Goal: Task Accomplishment & Management: Complete application form

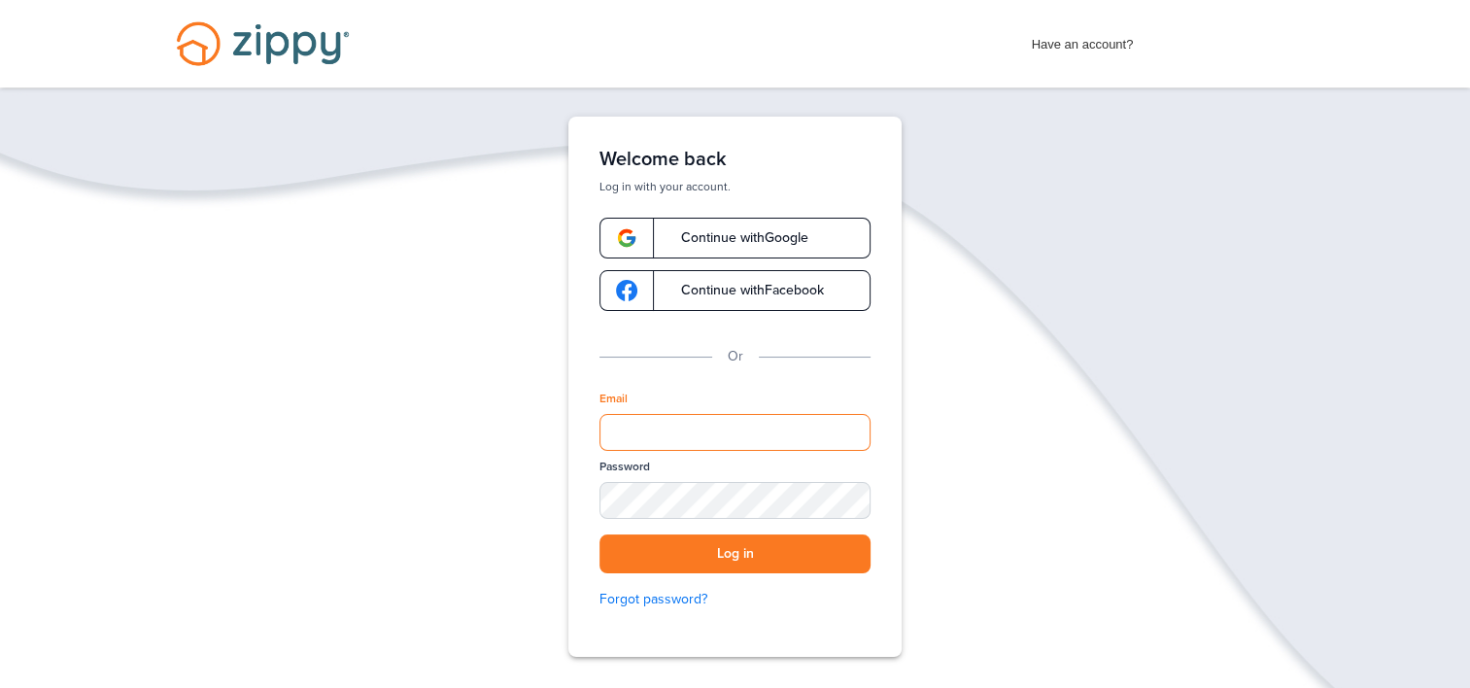
click at [665, 429] on input "Email" at bounding box center [734, 432] width 271 height 37
type input "**********"
click at [738, 554] on button "Log in" at bounding box center [734, 554] width 271 height 40
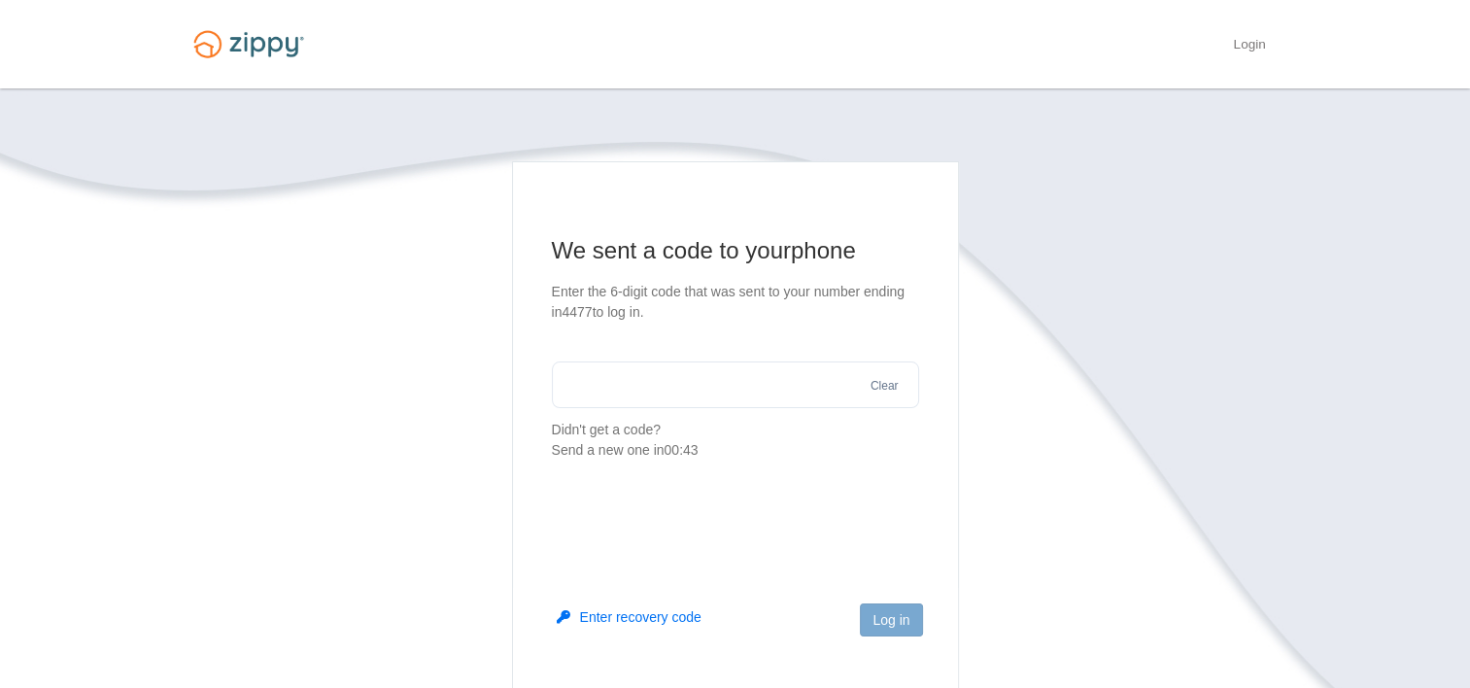
click at [741, 389] on input "text" at bounding box center [735, 384] width 367 height 47
type input "******"
click at [882, 616] on button "Log in" at bounding box center [891, 619] width 62 height 33
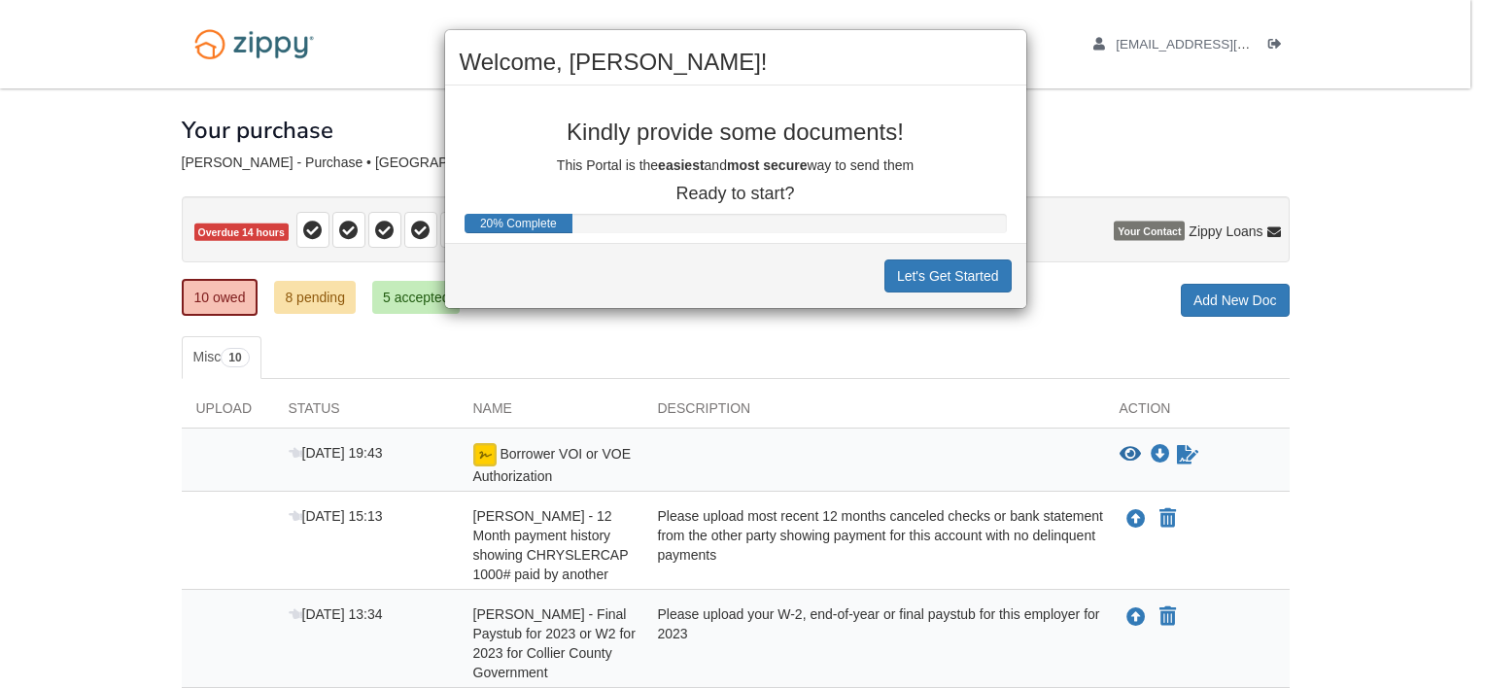
click at [1073, 140] on div "Welcome, Dennis! Kindly provide some documents! This Portal is the easiest and …" at bounding box center [742, 344] width 1485 height 688
click at [950, 276] on button "Let's Get Started" at bounding box center [947, 275] width 127 height 33
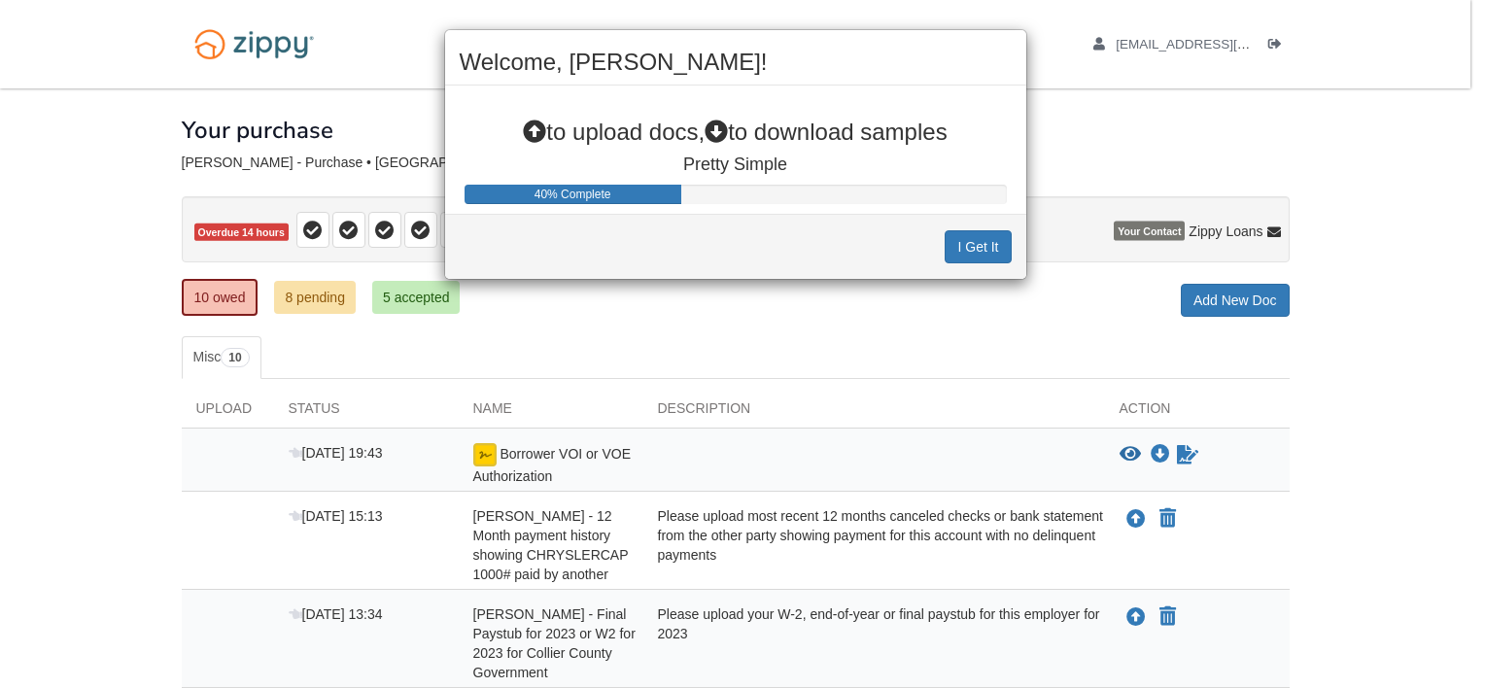
click at [837, 307] on div "Welcome, Dennis! to upload docs, to download samples Pretty Simple 40% Complete…" at bounding box center [742, 344] width 1485 height 688
click at [545, 525] on div "Welcome, Dennis! to upload docs, to download samples Pretty Simple 40% Complete…" at bounding box center [742, 344] width 1485 height 688
click at [980, 247] on button "I Get It" at bounding box center [977, 246] width 66 height 33
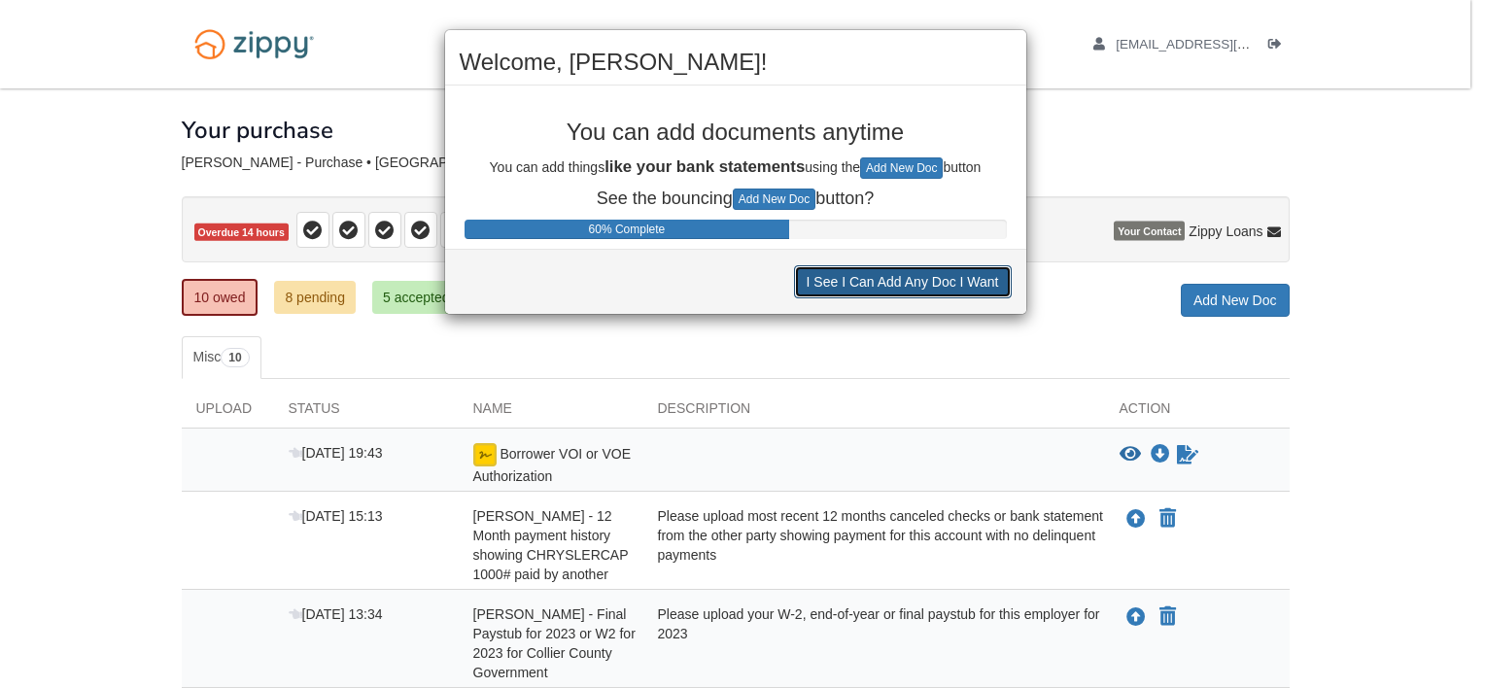
click at [921, 290] on button "I See I Can Add Any Doc I Want" at bounding box center [903, 281] width 218 height 33
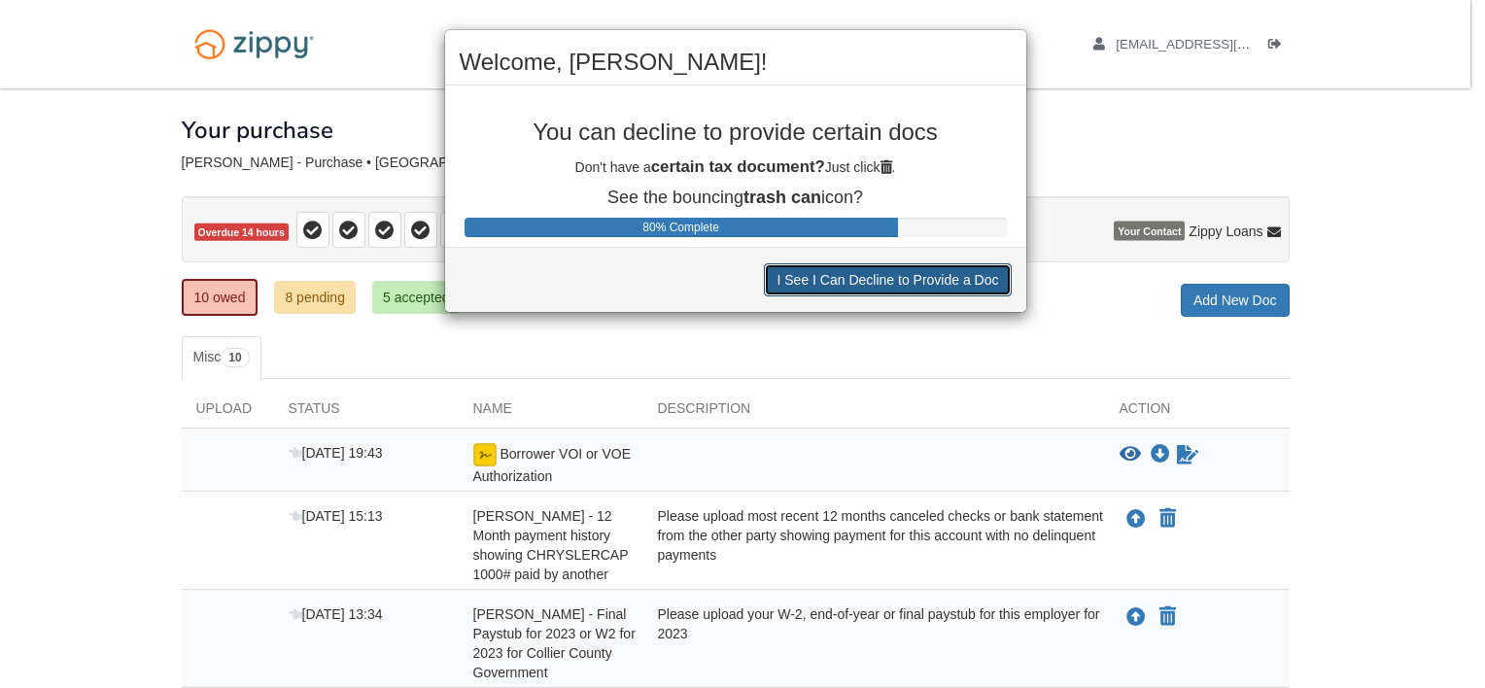
click at [921, 290] on button "I See I Can Decline to Provide a Doc" at bounding box center [887, 279] width 247 height 33
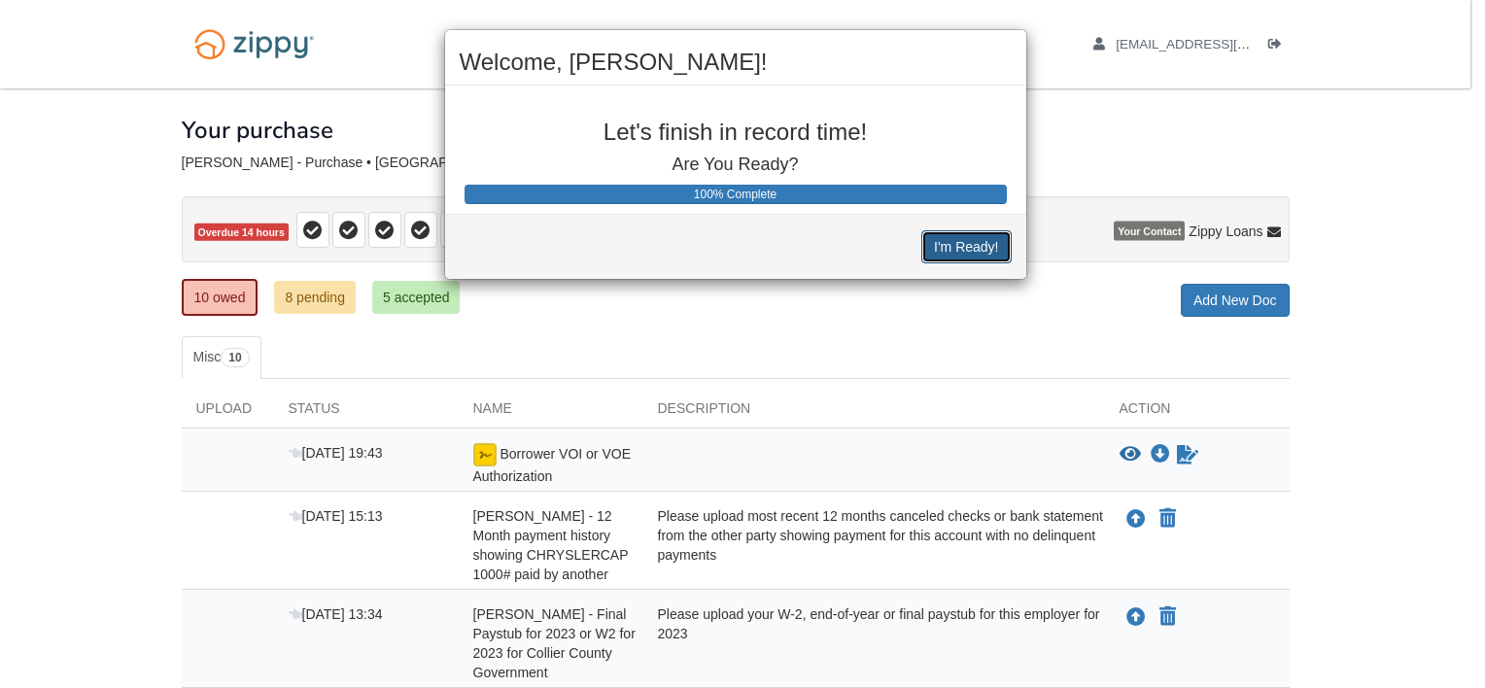
click at [944, 251] on button "I'm Ready!" at bounding box center [965, 246] width 89 height 33
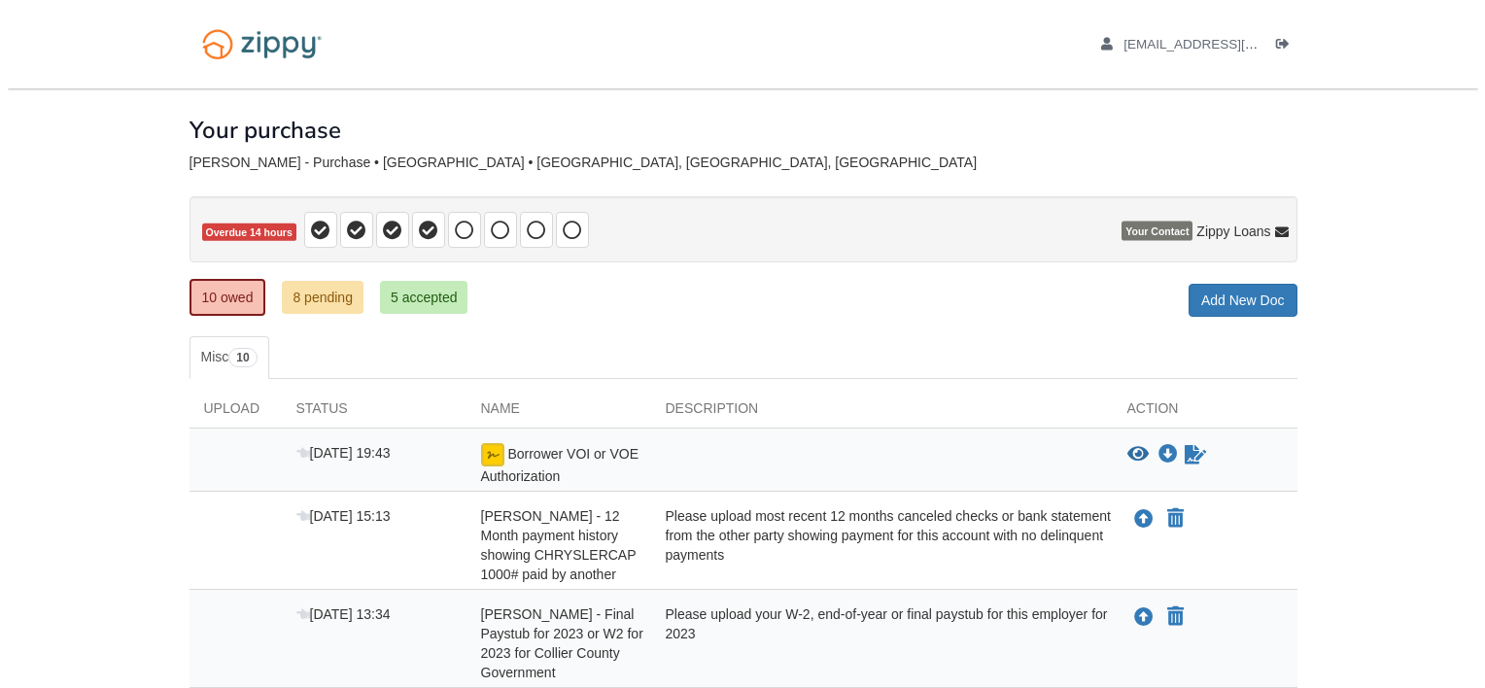
scroll to position [97, 0]
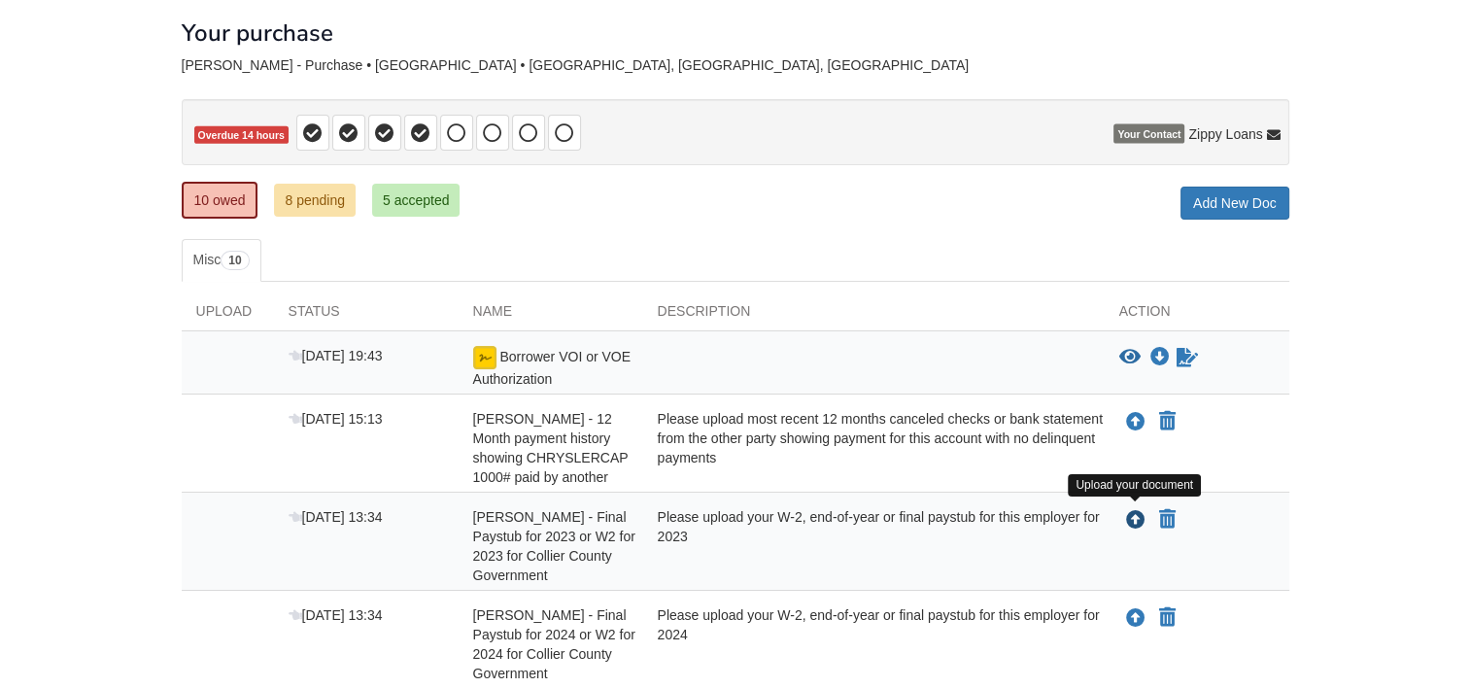
click at [1134, 517] on icon "Upload Dennis Daniels - Final Paystub for 2023 or W2 for 2023 for Collier Count…" at bounding box center [1135, 520] width 19 height 19
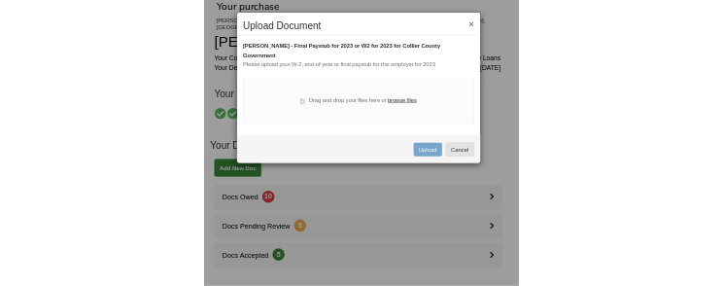
scroll to position [58, 0]
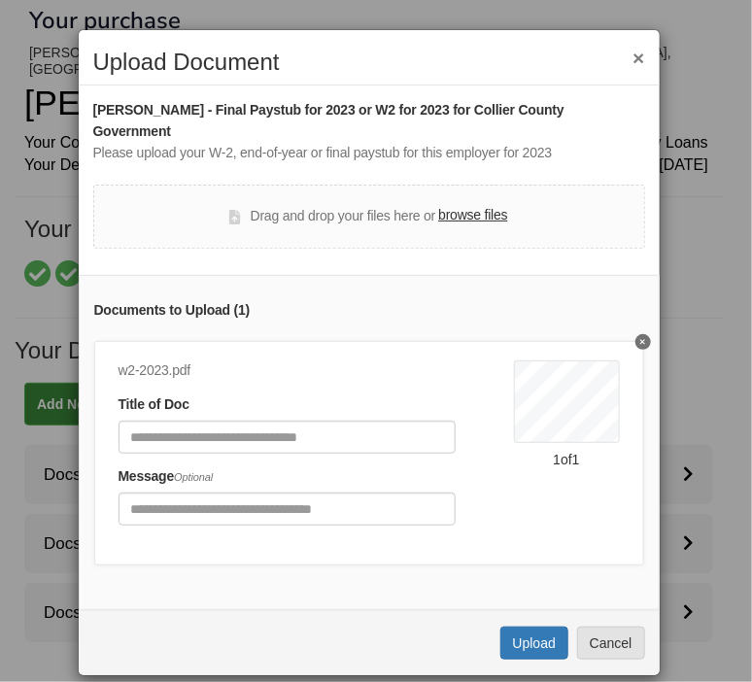
drag, startPoint x: 377, startPoint y: 197, endPoint x: 285, endPoint y: 195, distance: 92.3
drag, startPoint x: 285, startPoint y: 195, endPoint x: 704, endPoint y: 349, distance: 446.9
click at [704, 349] on div "× Upload Document Dennis Daniels - Final Paystub for 2023 or W2 for 2023 for Co…" at bounding box center [376, 341] width 752 height 682
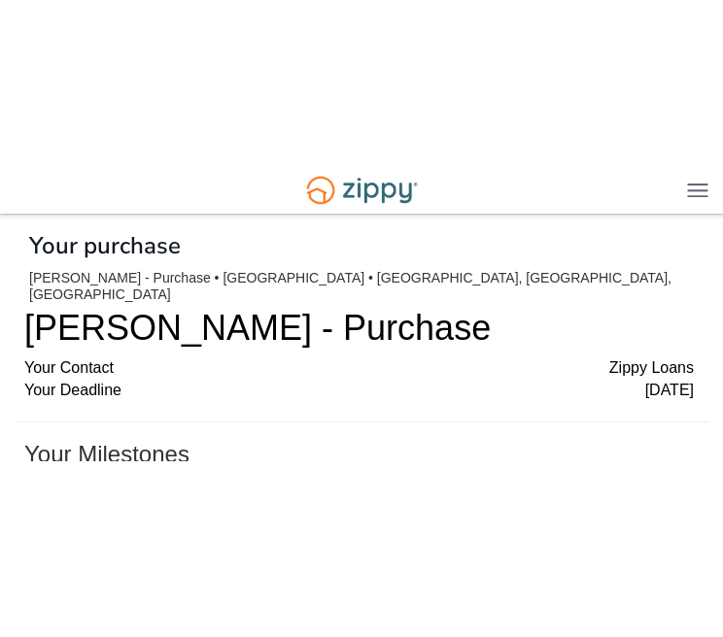
scroll to position [0, 0]
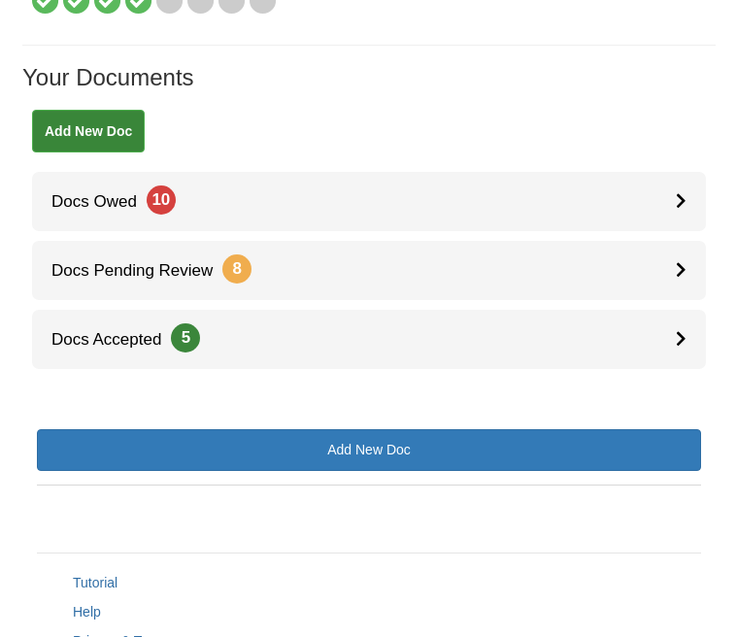
scroll to position [354, 0]
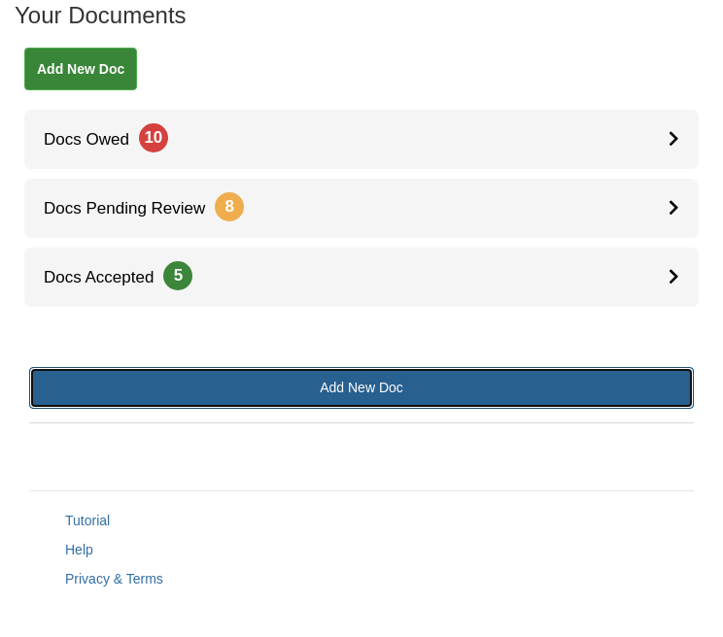
click at [351, 376] on link "Add New Doc" at bounding box center [361, 388] width 665 height 42
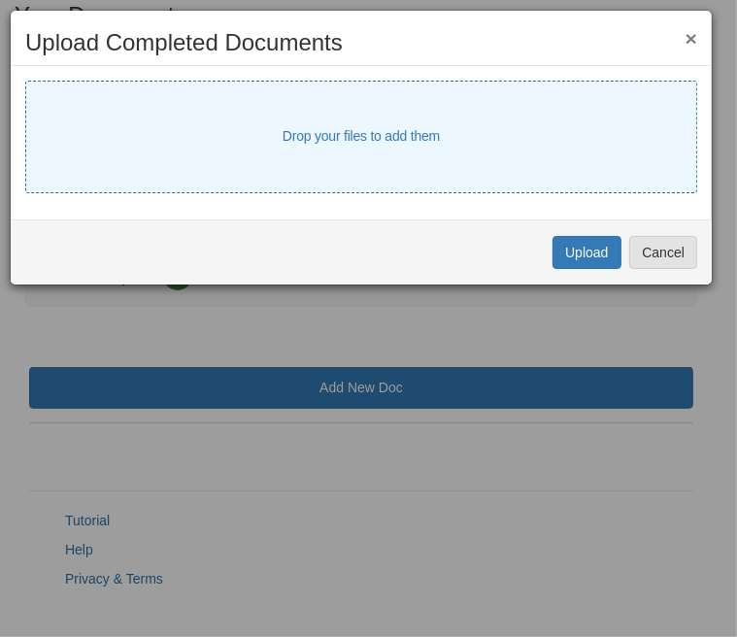
select select "****"
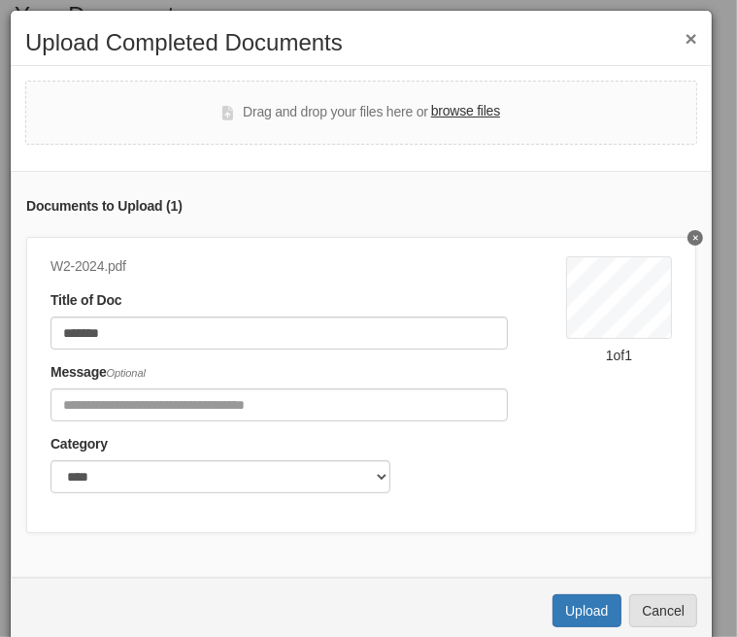
drag, startPoint x: 194, startPoint y: 121, endPoint x: 123, endPoint y: 94, distance: 76.0
click at [123, 94] on div "Drag and drop your files here or browse files" at bounding box center [361, 113] width 672 height 64
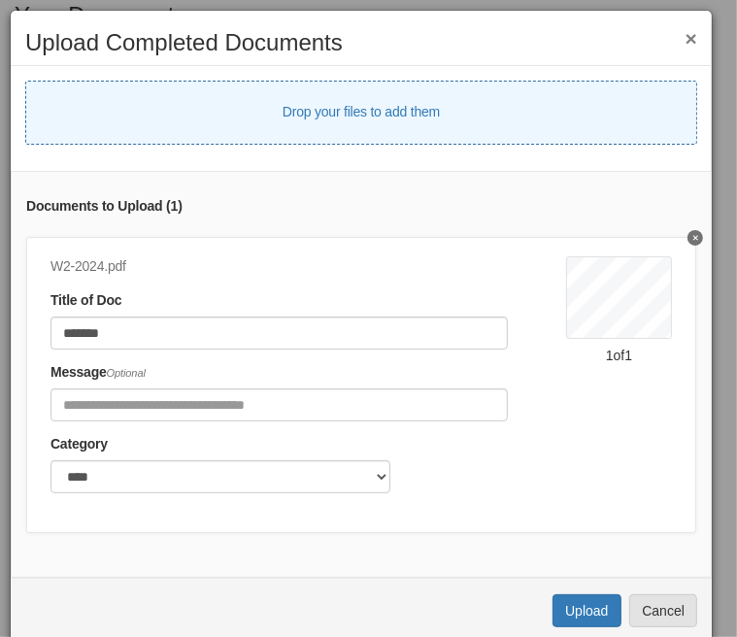
select select "****"
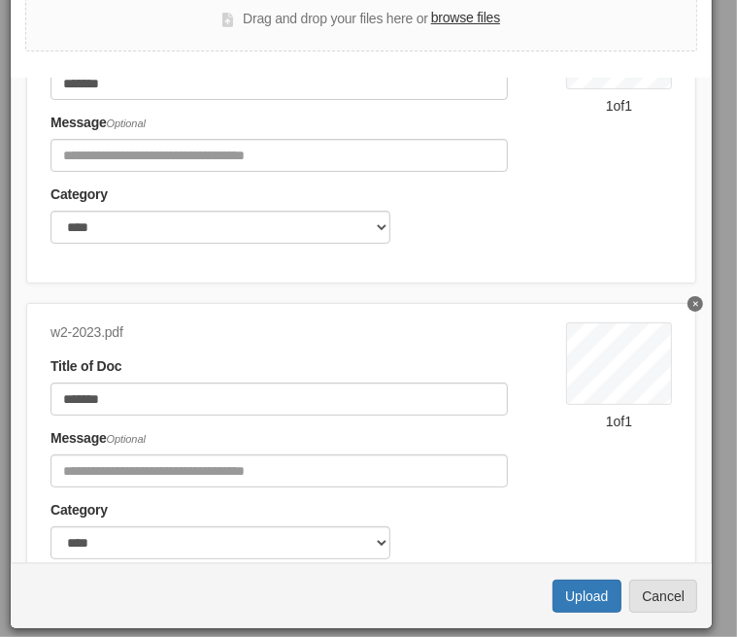
scroll to position [194, 0]
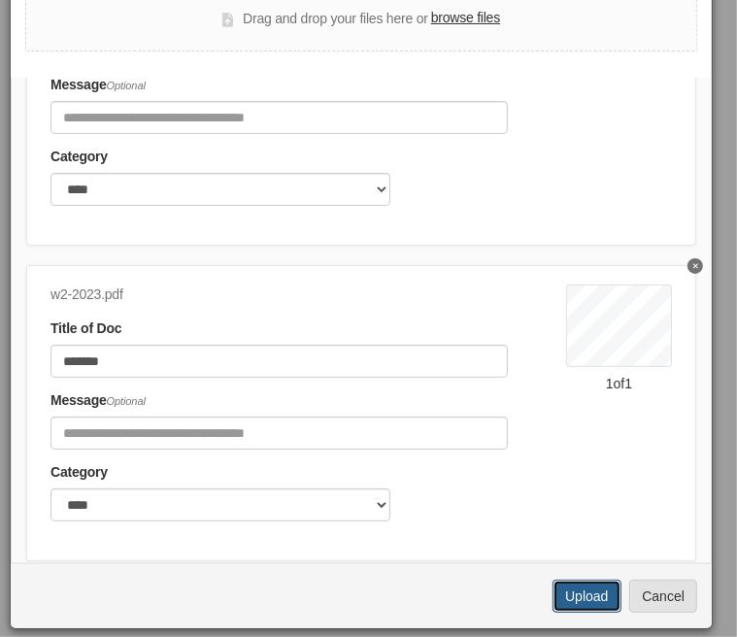
click at [554, 590] on button "Upload" at bounding box center [587, 596] width 68 height 33
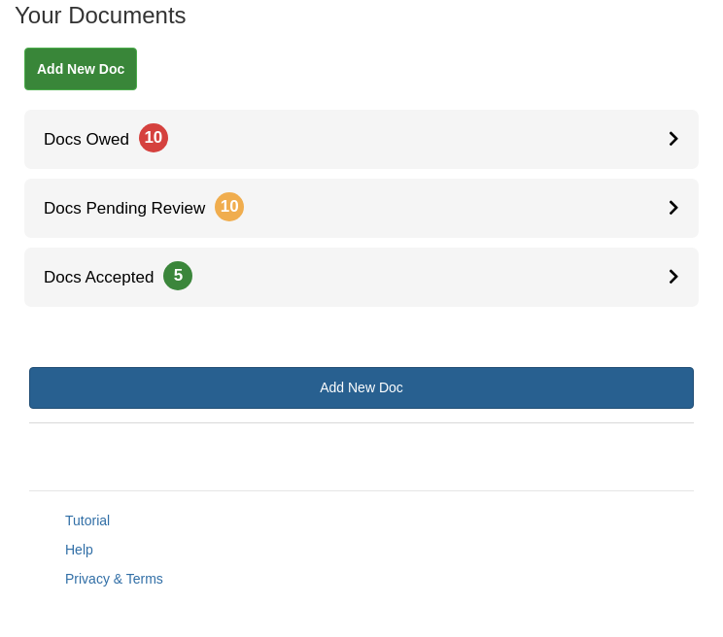
scroll to position [354, 0]
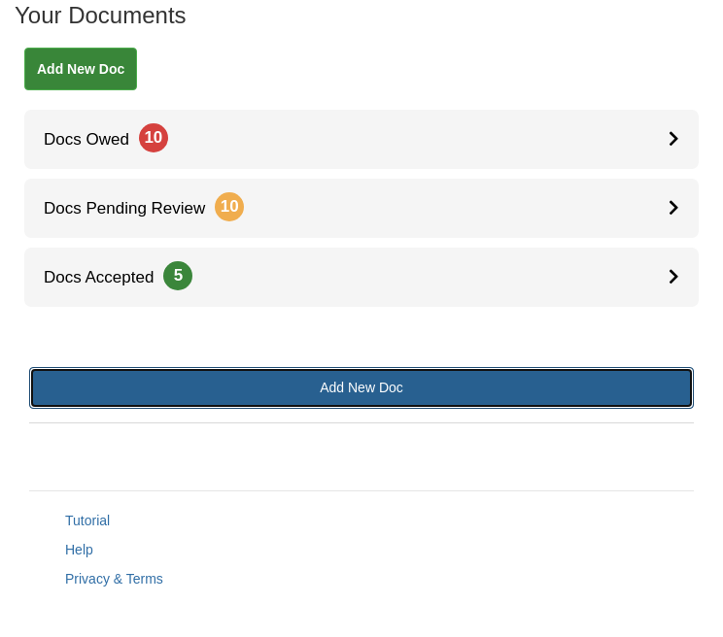
click at [361, 367] on link "Add New Doc" at bounding box center [361, 388] width 665 height 42
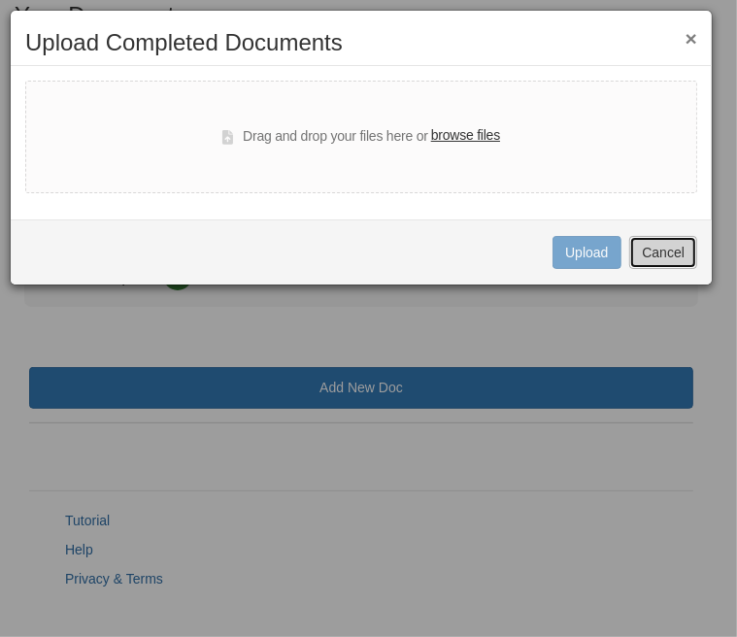
click at [653, 255] on button "Cancel" at bounding box center [664, 252] width 68 height 33
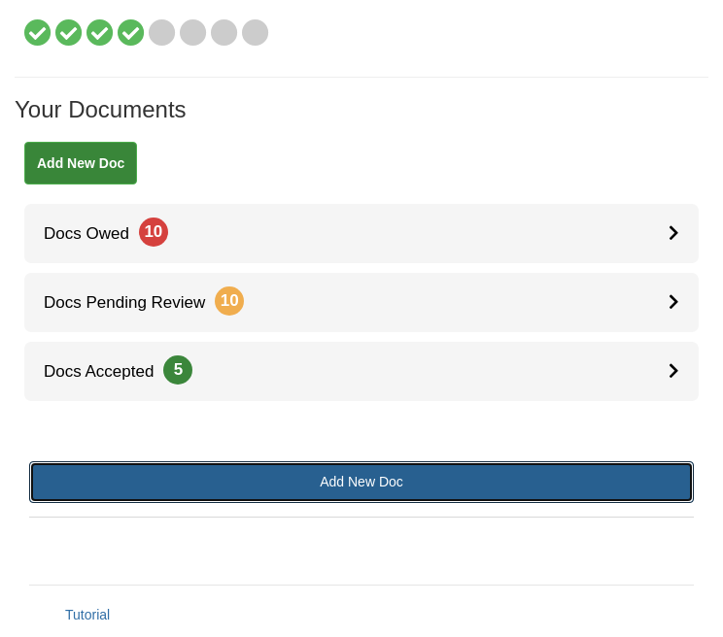
scroll to position [256, 0]
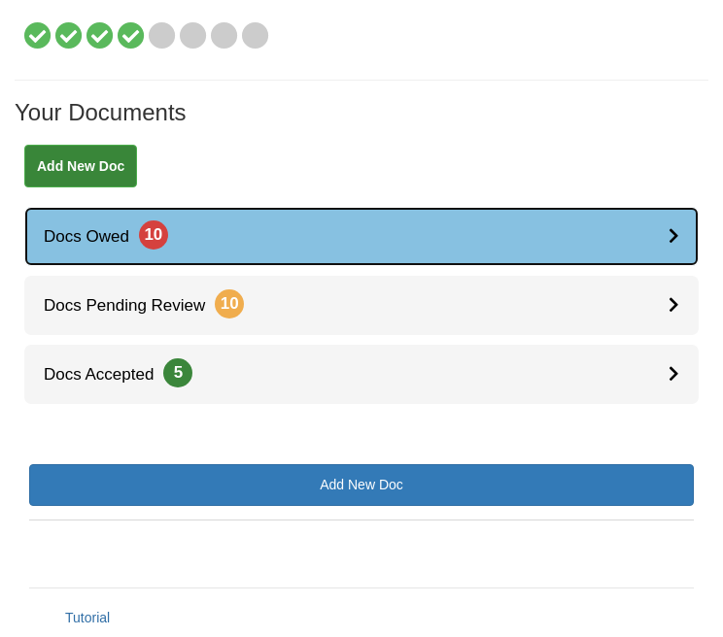
click at [672, 227] on icon at bounding box center [673, 235] width 11 height 17
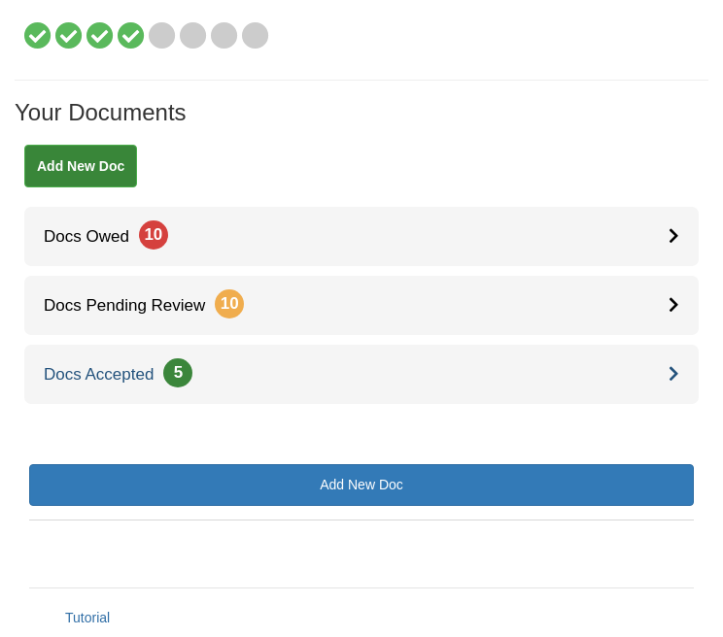
scroll to position [256, 0]
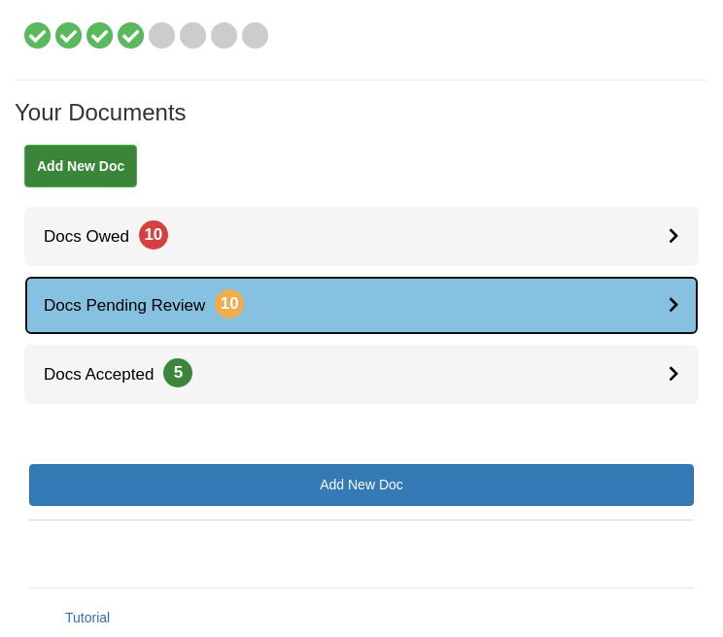
click at [674, 296] on icon at bounding box center [673, 304] width 11 height 17
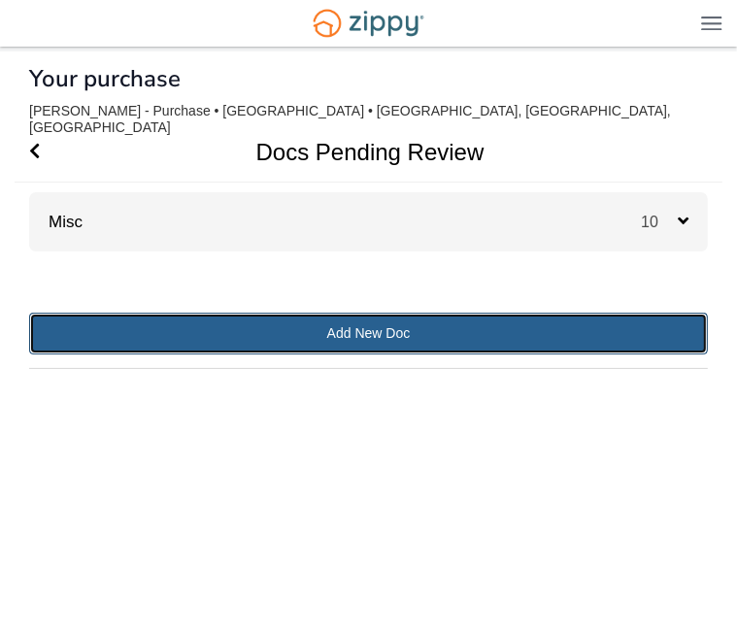
click at [358, 315] on link "Add New Doc" at bounding box center [368, 334] width 679 height 42
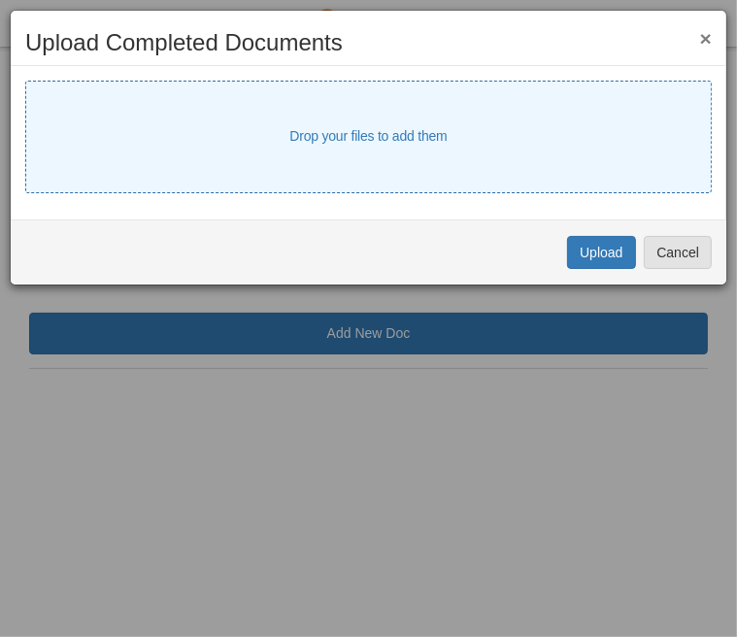
select select "****"
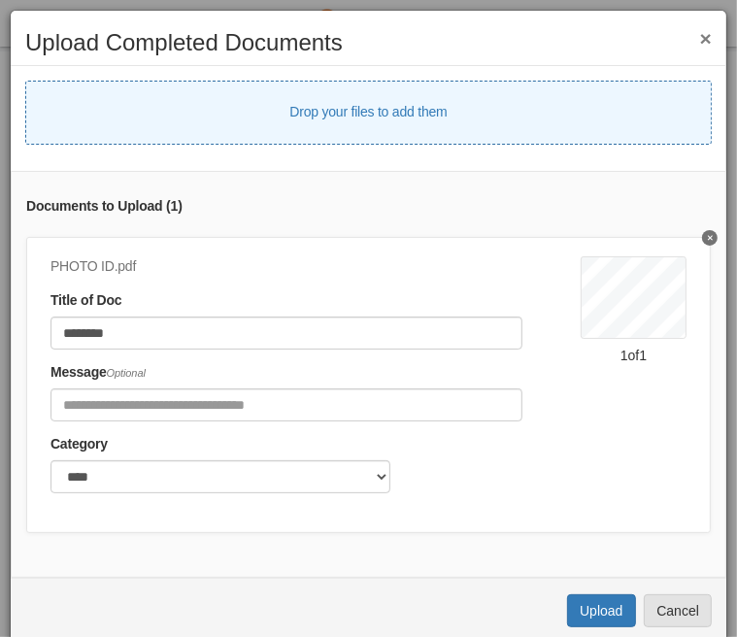
select select "****"
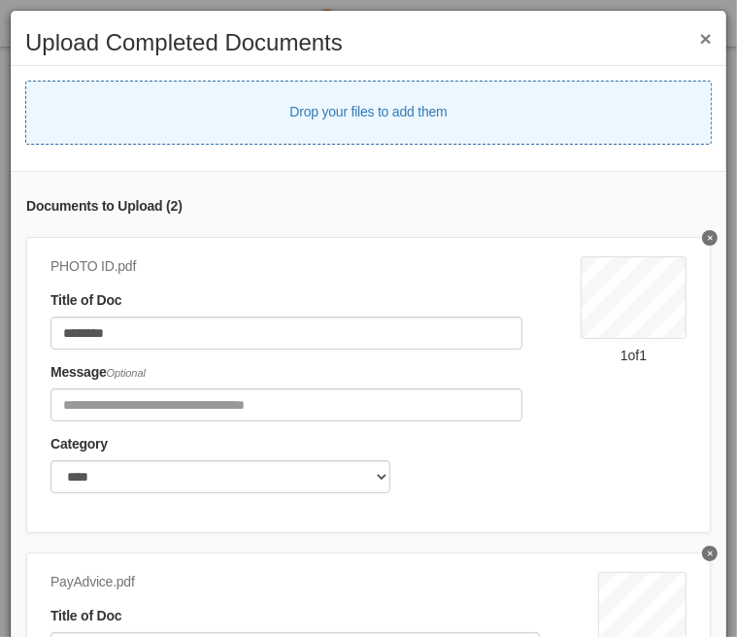
select select "****"
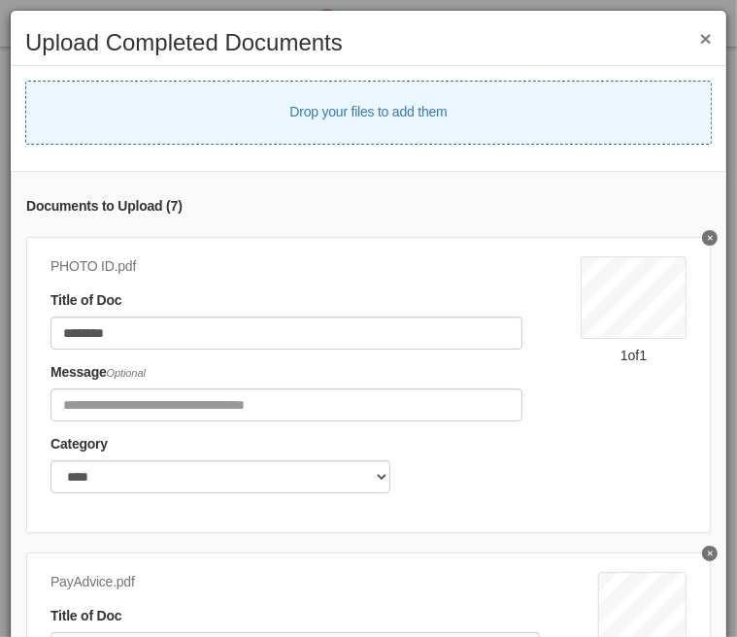
select select "****"
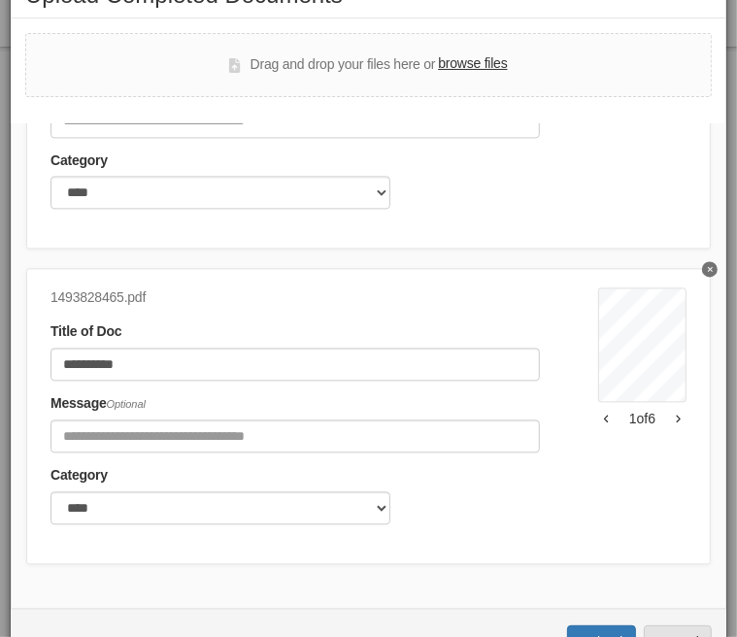
scroll to position [94, 0]
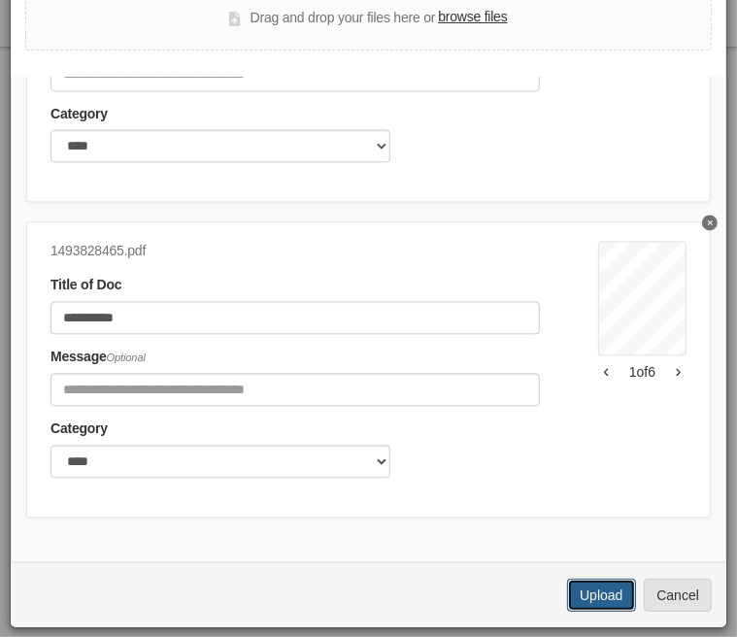
click at [577, 596] on button "Upload" at bounding box center [601, 595] width 68 height 33
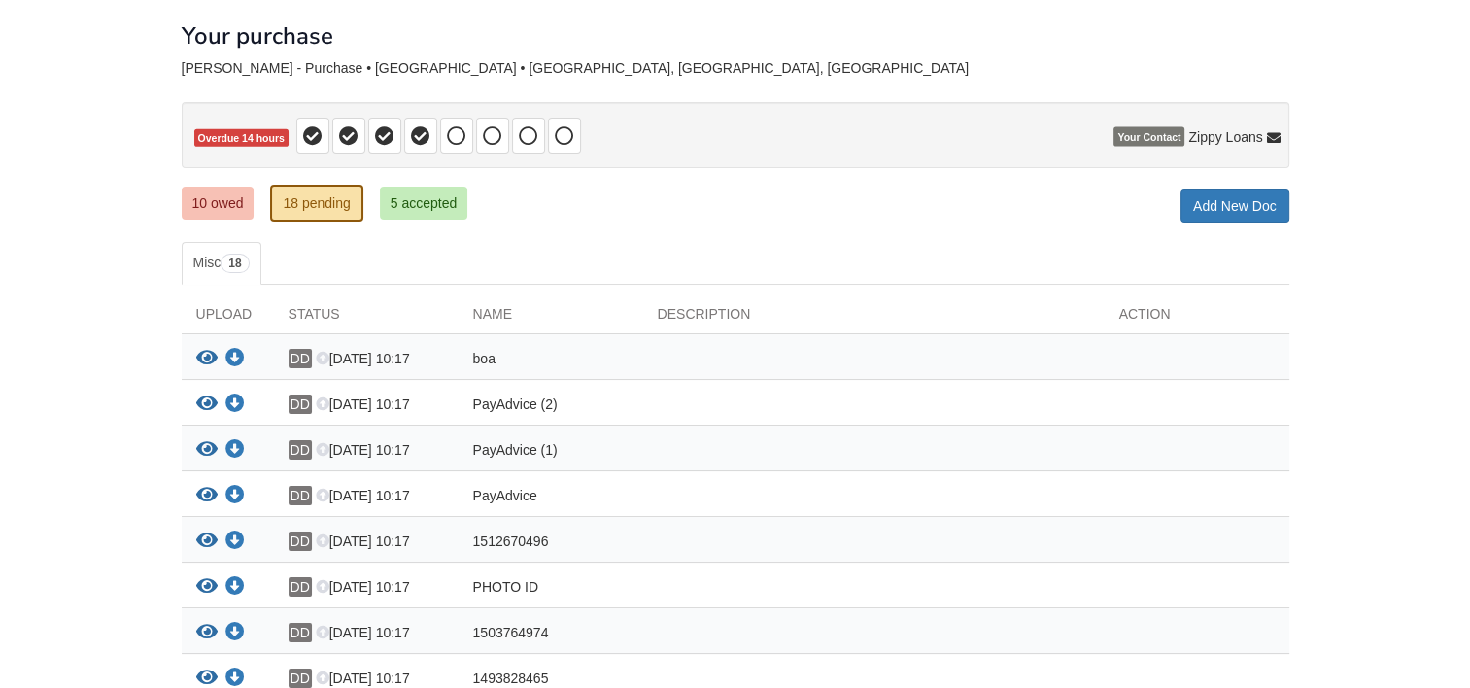
scroll to position [97, 0]
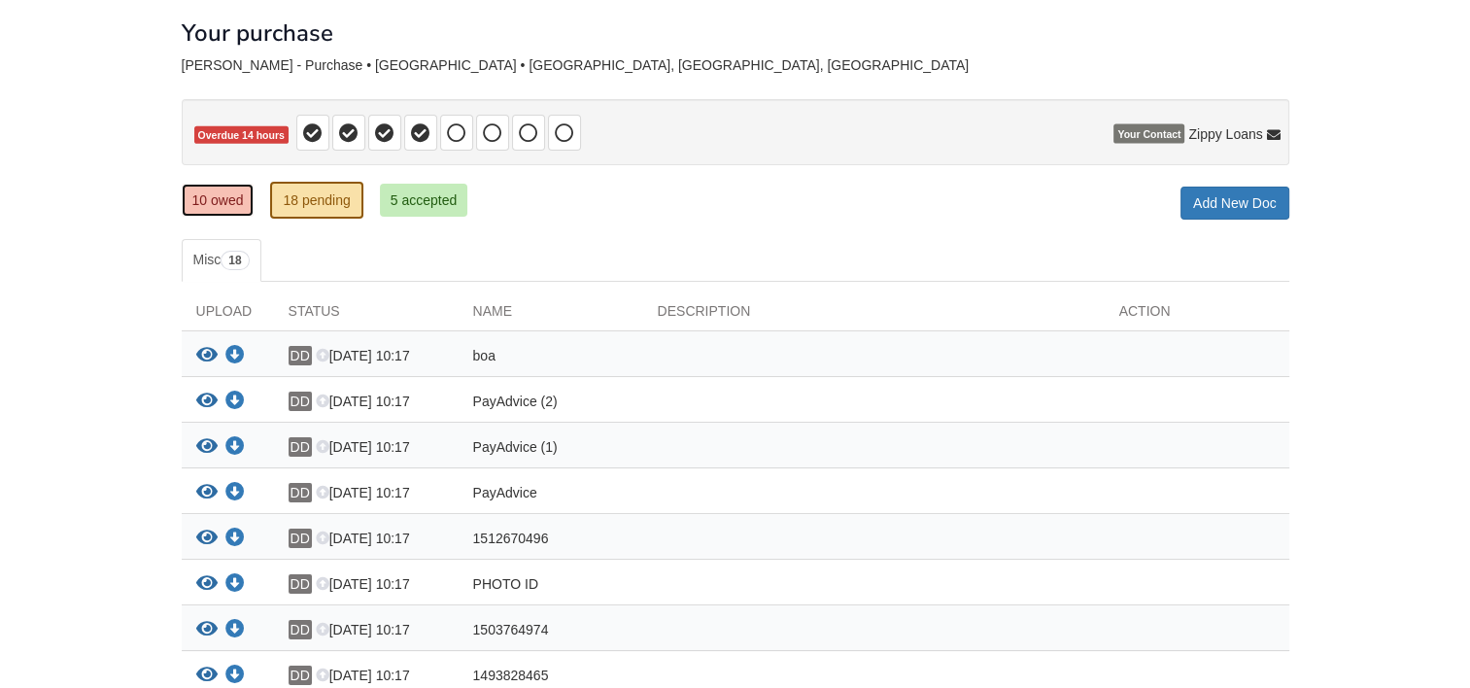
click at [226, 206] on link "10 owed" at bounding box center [218, 200] width 73 height 33
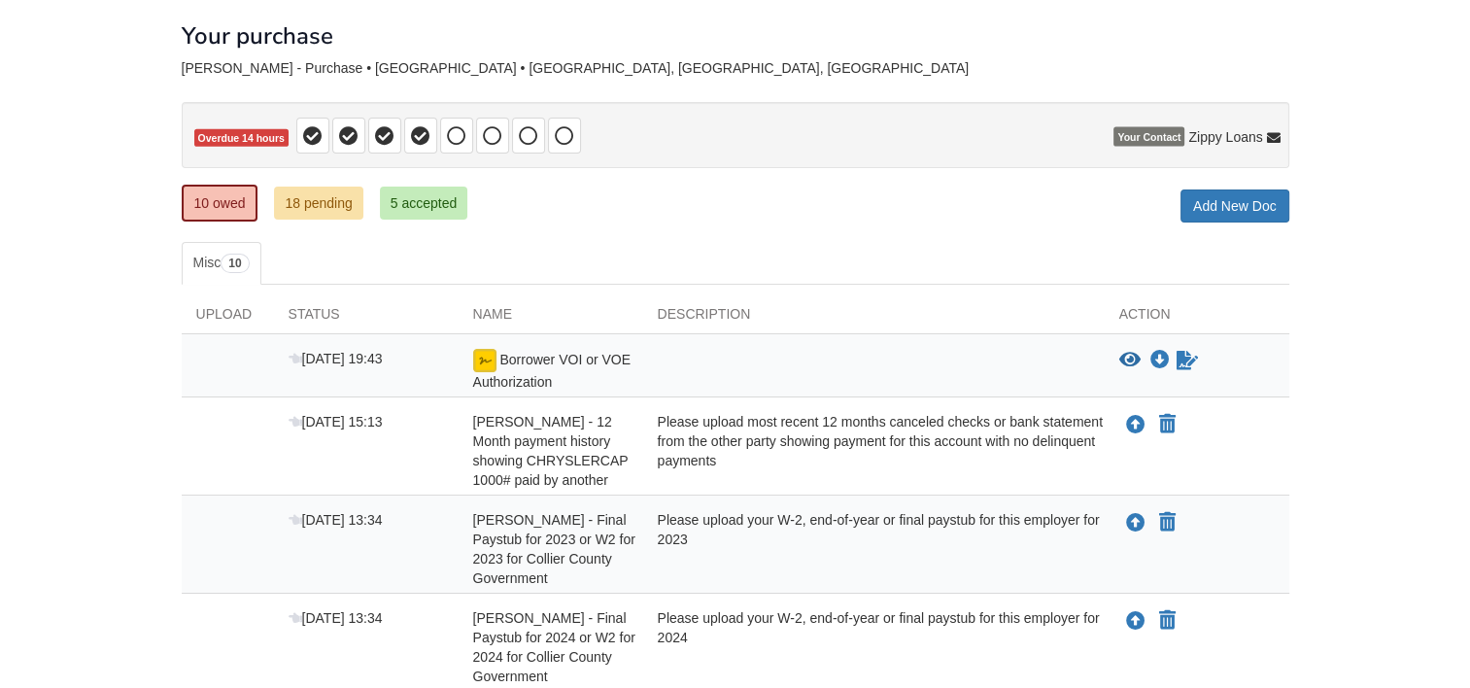
scroll to position [85, 0]
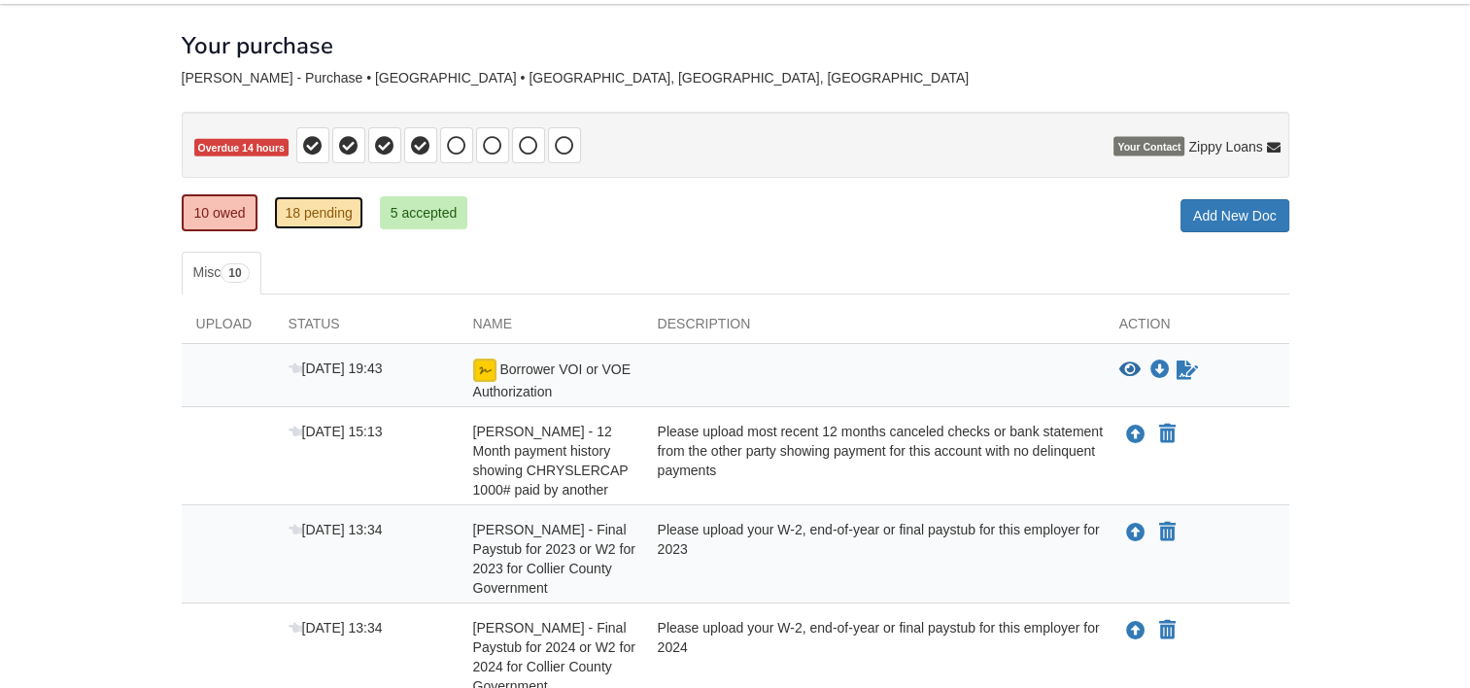
click at [320, 216] on link "18 pending" at bounding box center [318, 212] width 88 height 33
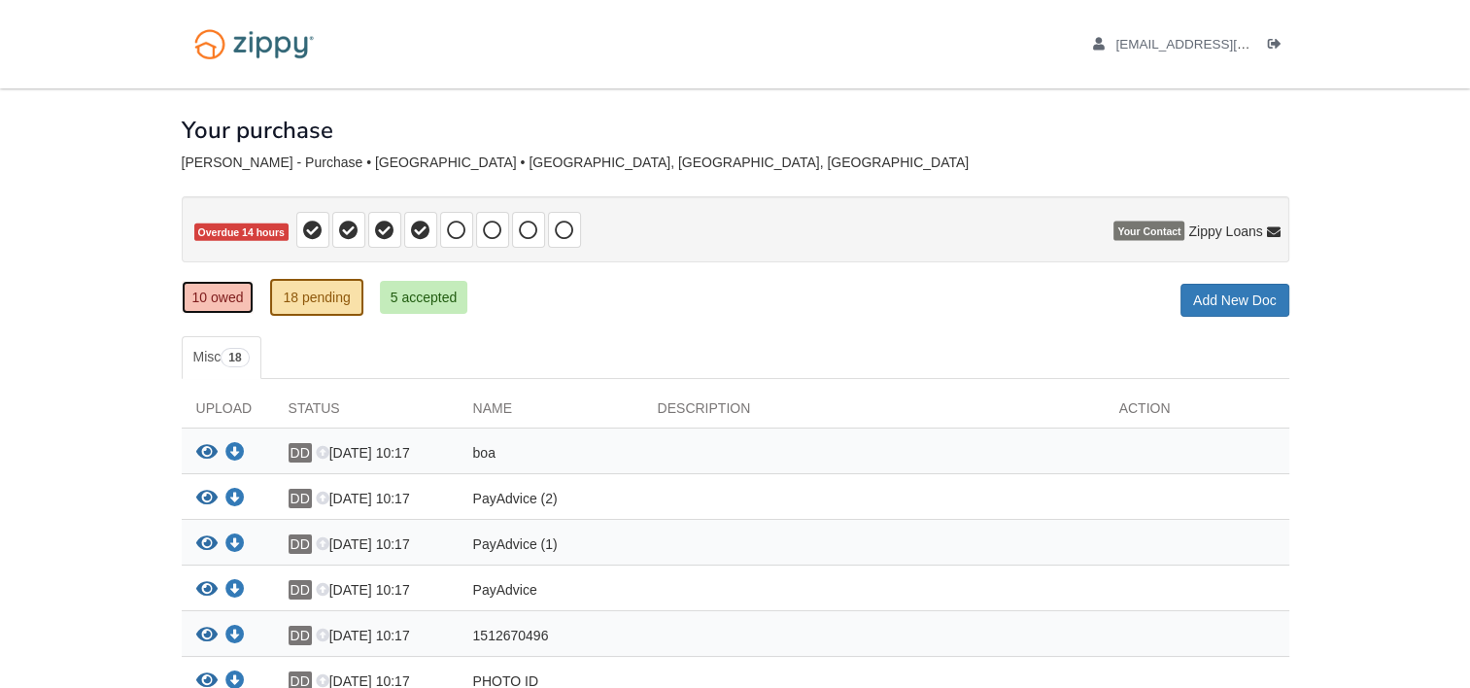
click at [216, 299] on link "10 owed" at bounding box center [218, 297] width 73 height 33
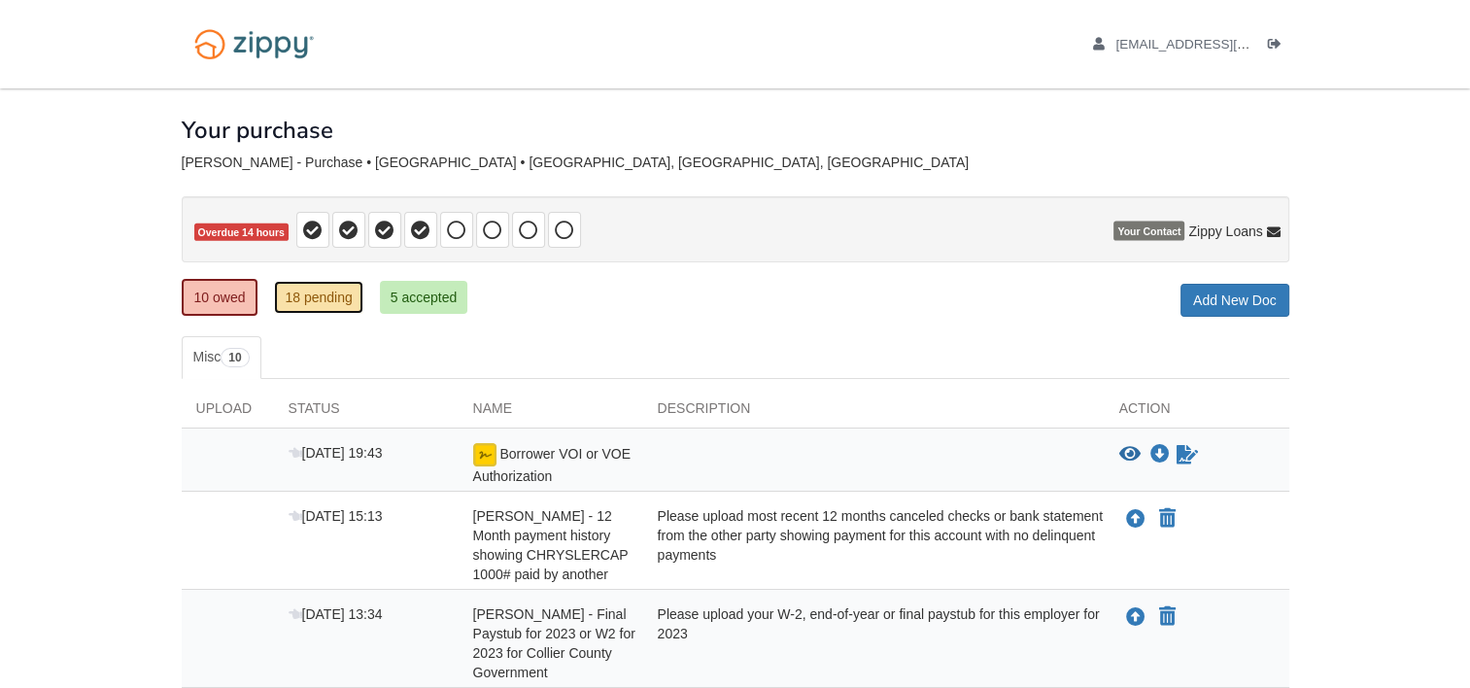
click at [299, 293] on link "18 pending" at bounding box center [318, 297] width 88 height 33
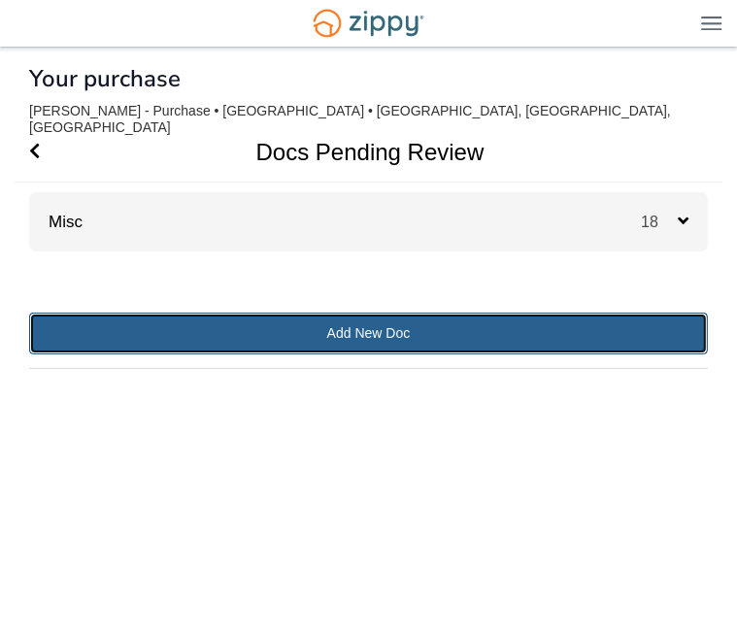
click at [346, 317] on link "Add New Doc" at bounding box center [368, 334] width 679 height 42
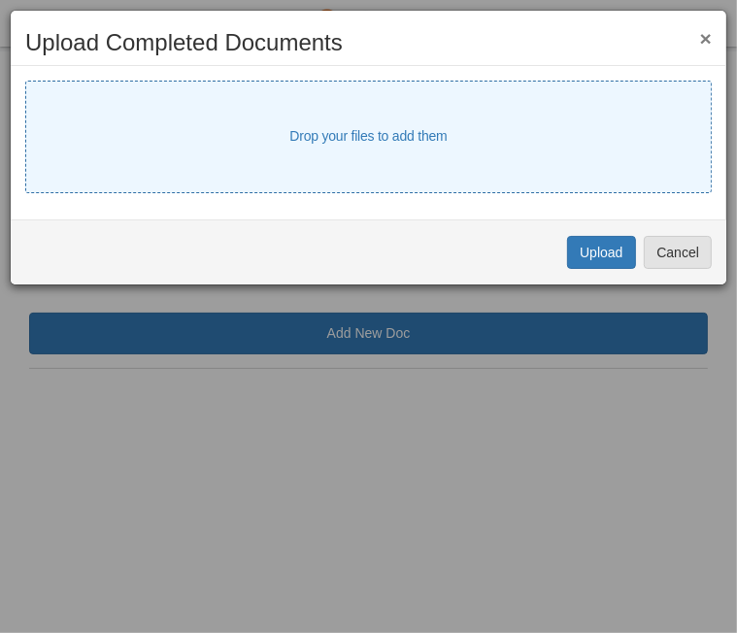
select select "****"
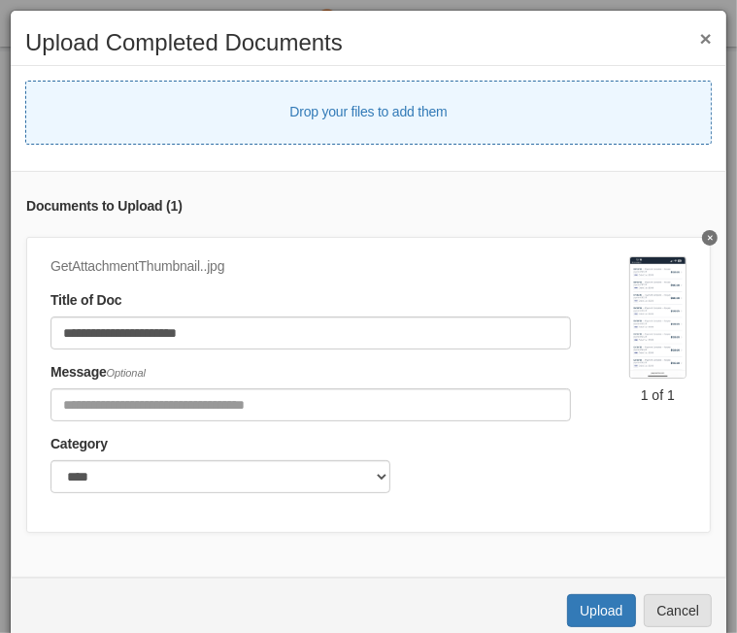
select select "****"
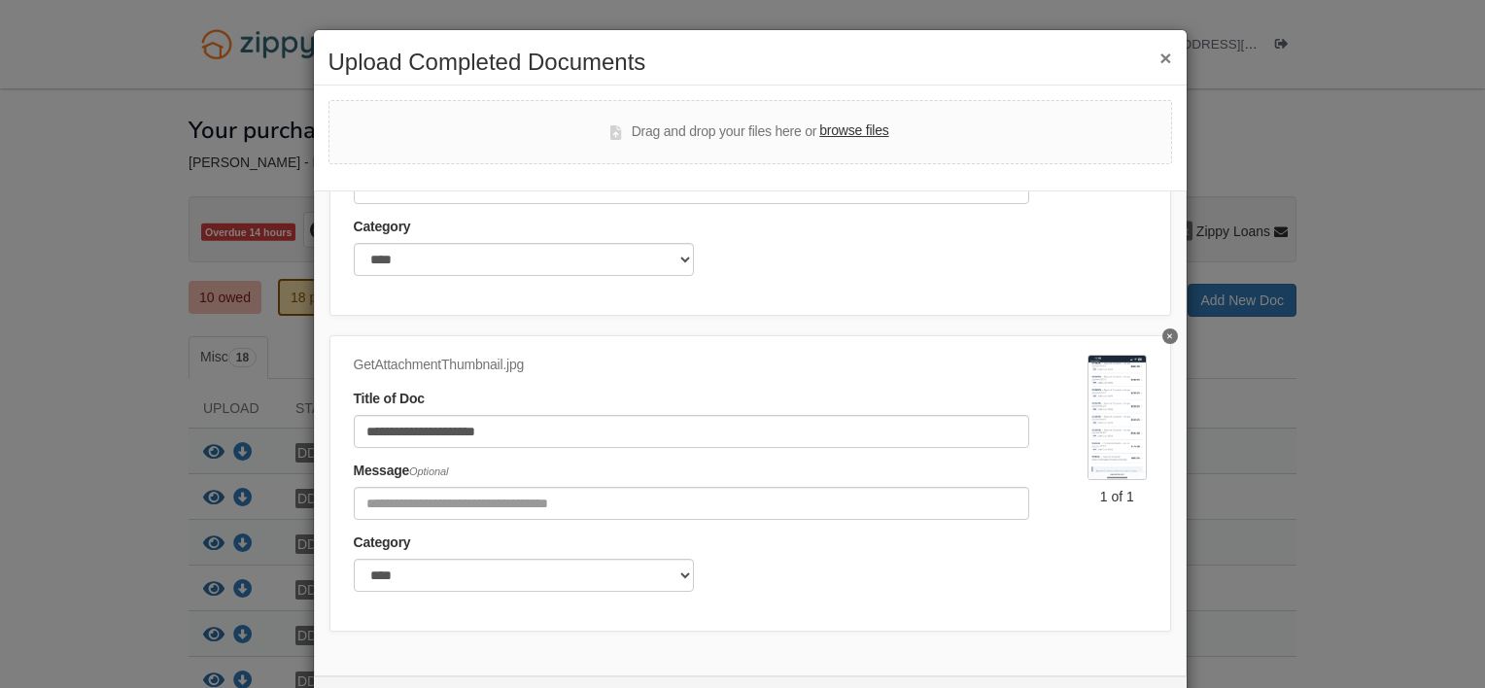
scroll to position [83, 0]
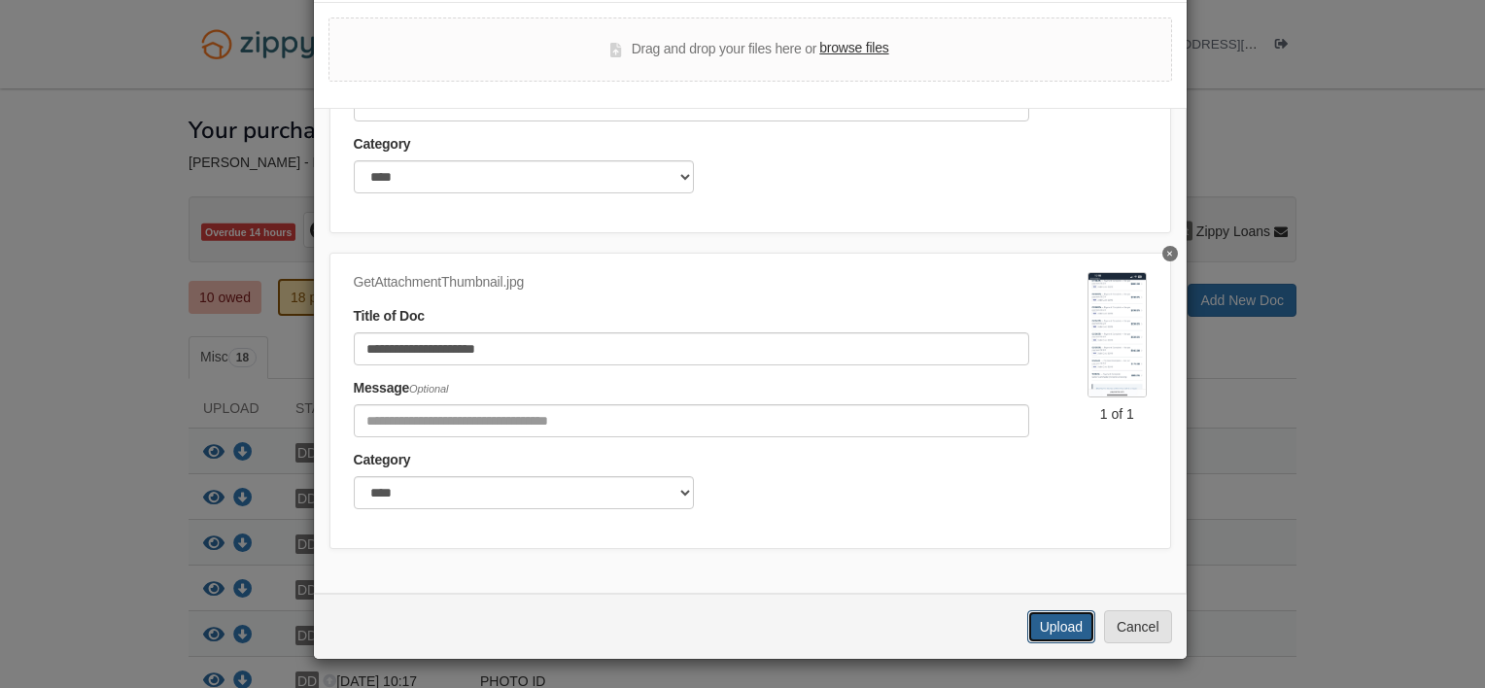
click at [1057, 633] on button "Upload" at bounding box center [1061, 626] width 68 height 33
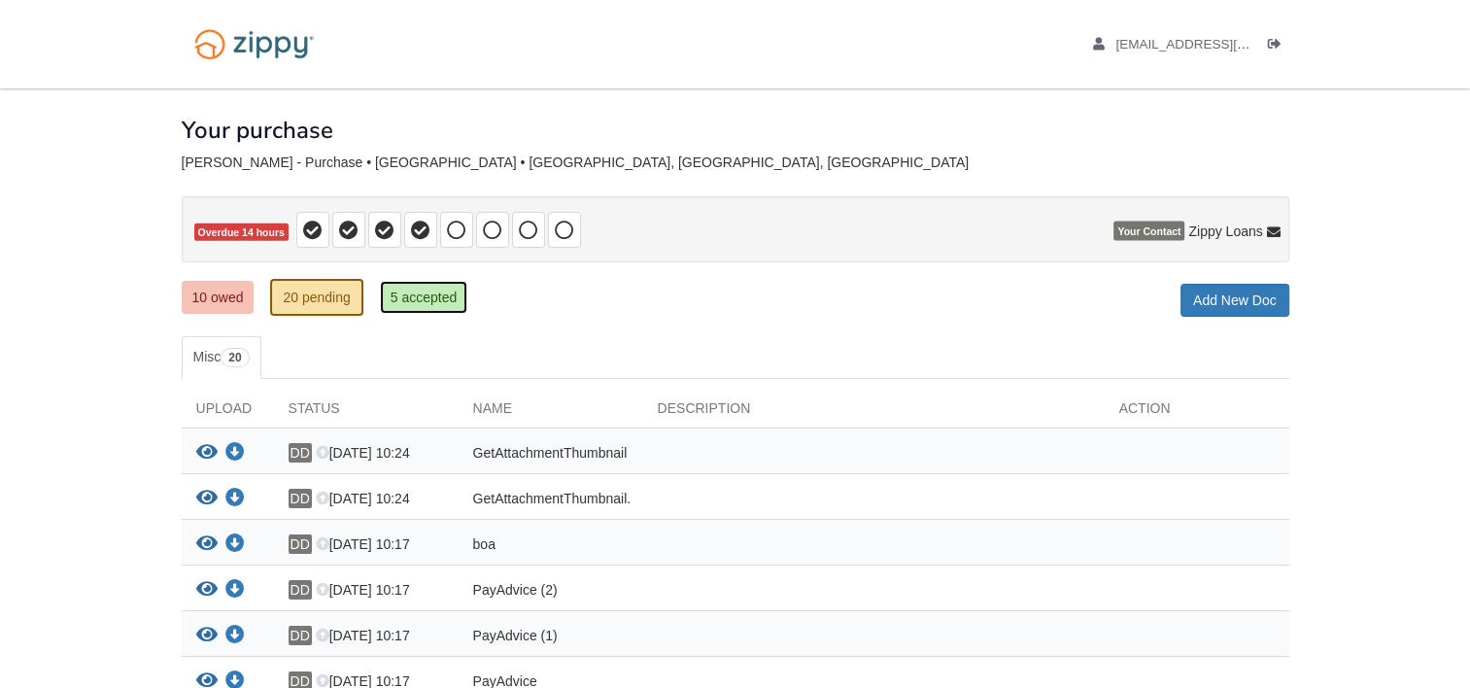
click at [425, 302] on link "5 accepted" at bounding box center [424, 297] width 88 height 33
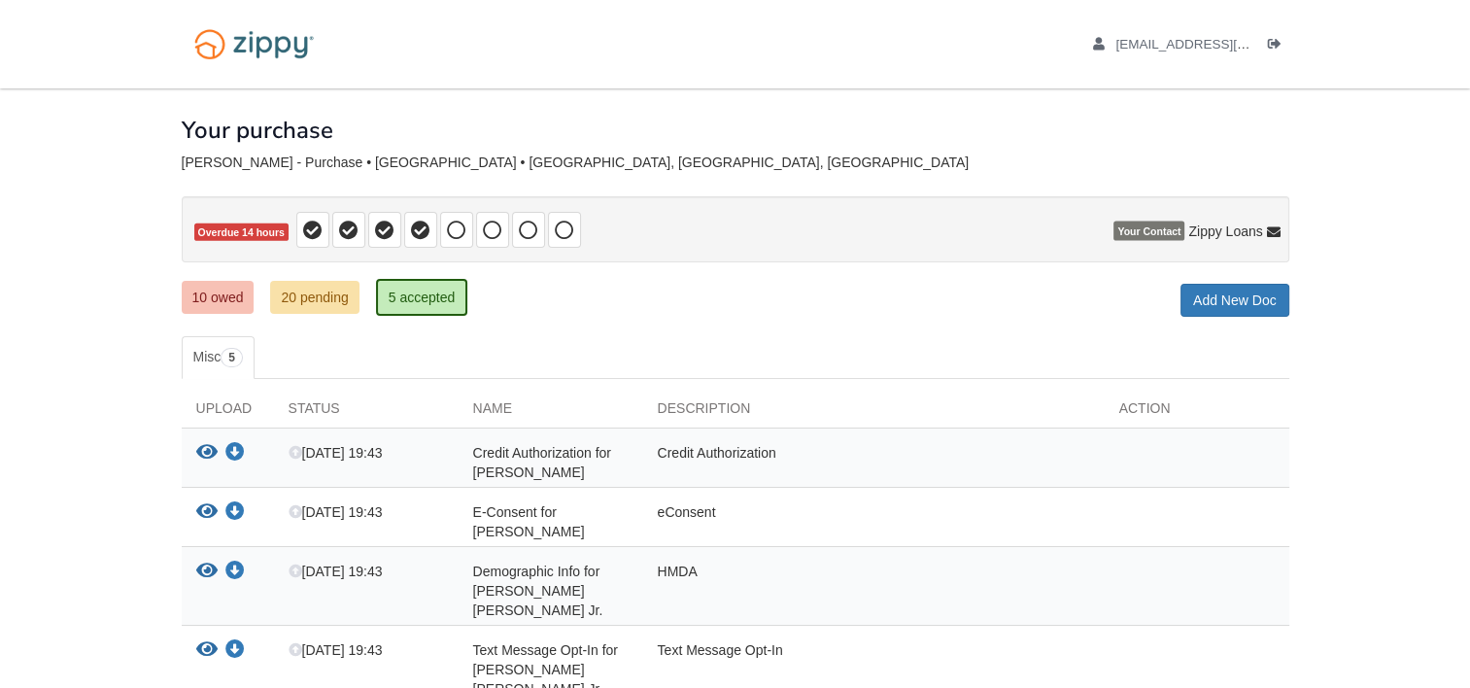
scroll to position [170, 0]
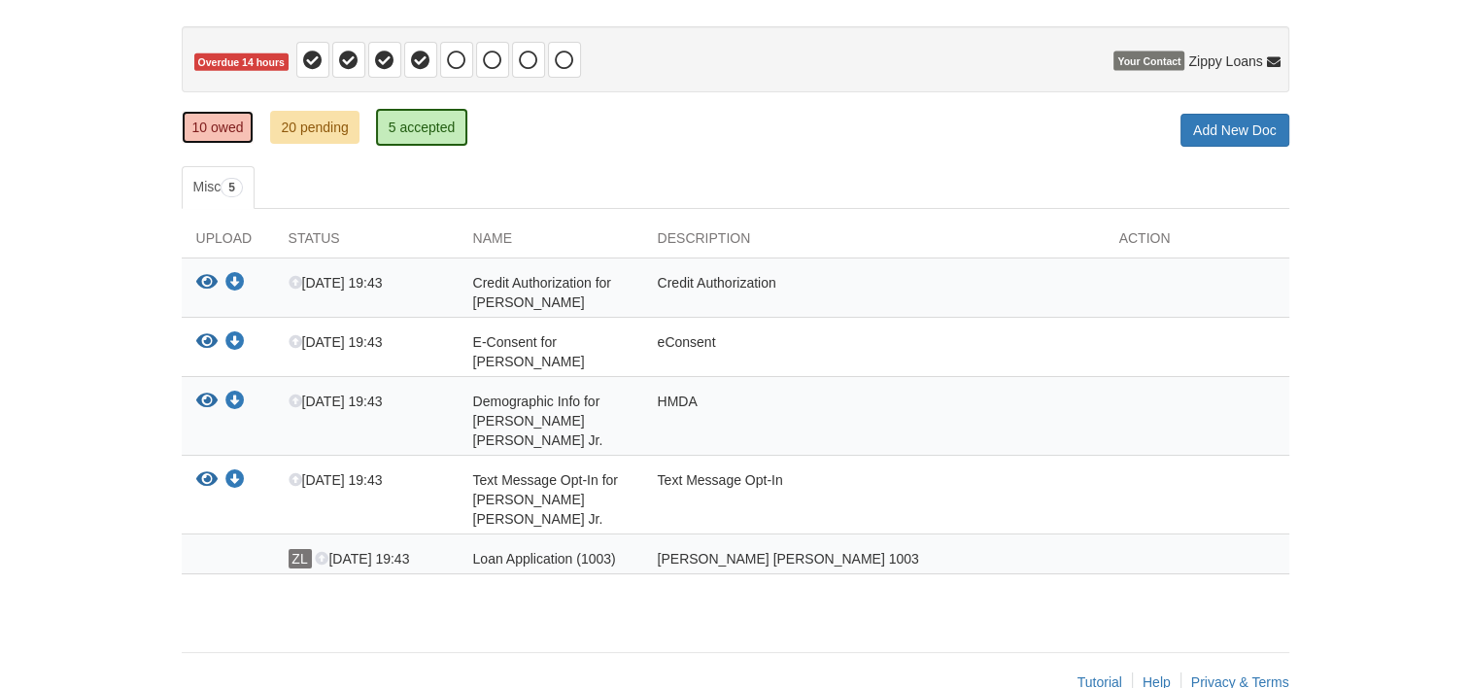
click at [236, 132] on link "10 owed" at bounding box center [218, 127] width 73 height 33
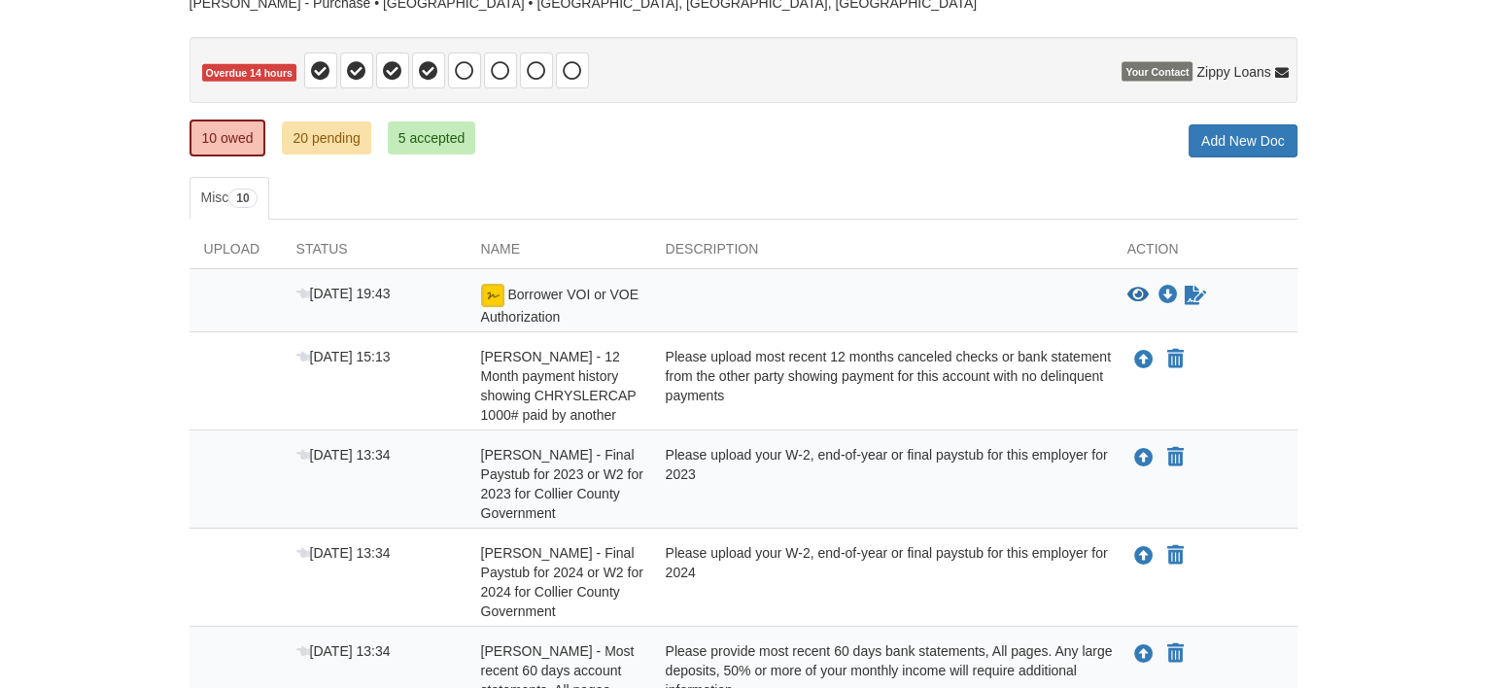
scroll to position [194, 0]
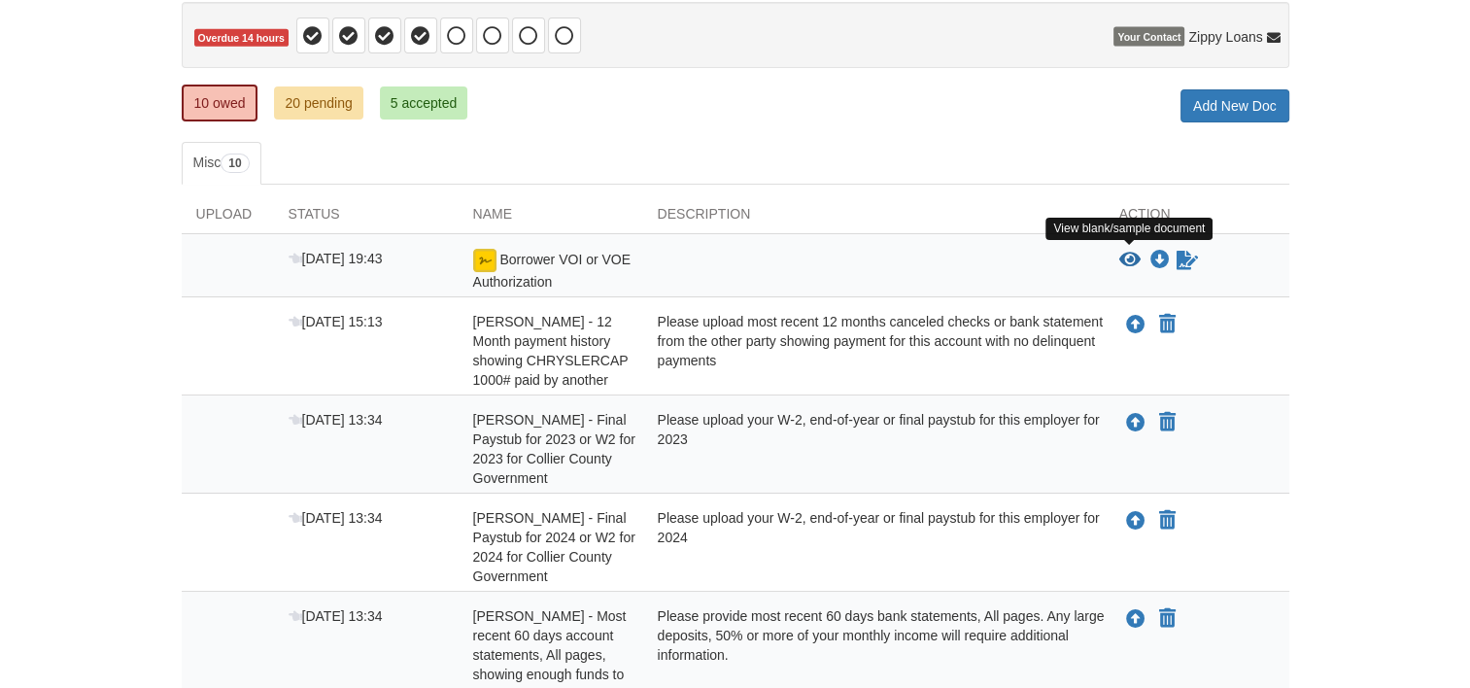
click at [1128, 251] on icon "View Borrower VOI or VOE Authorization" at bounding box center [1129, 260] width 21 height 19
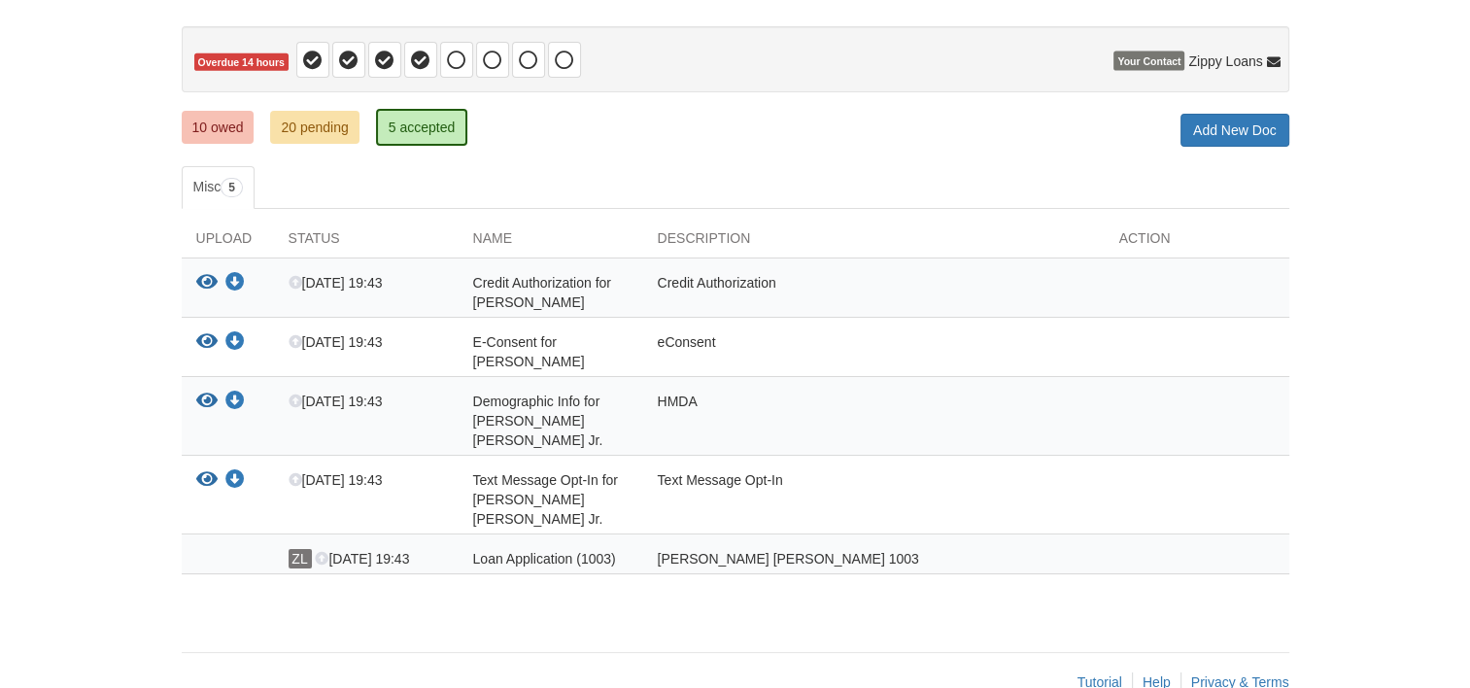
scroll to position [170, 0]
click at [234, 129] on link "10 owed" at bounding box center [218, 127] width 73 height 33
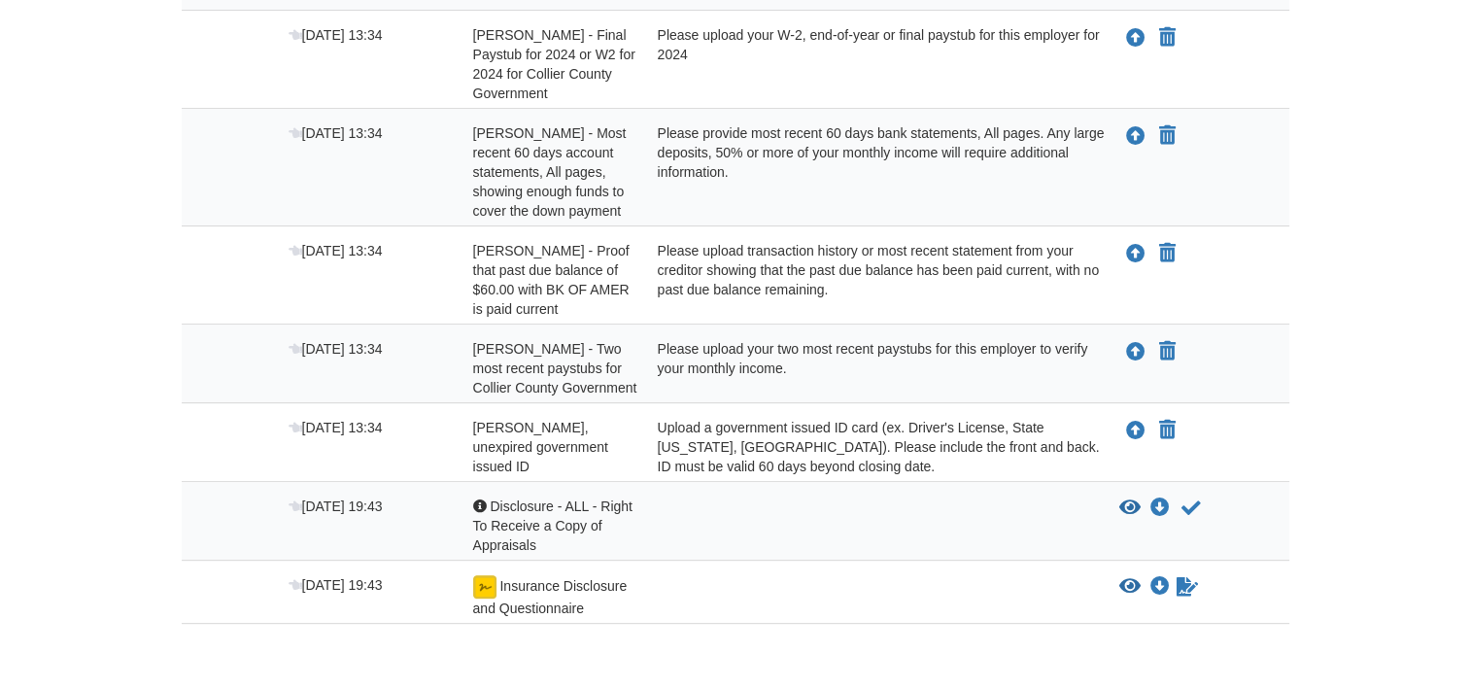
scroll to position [680, 0]
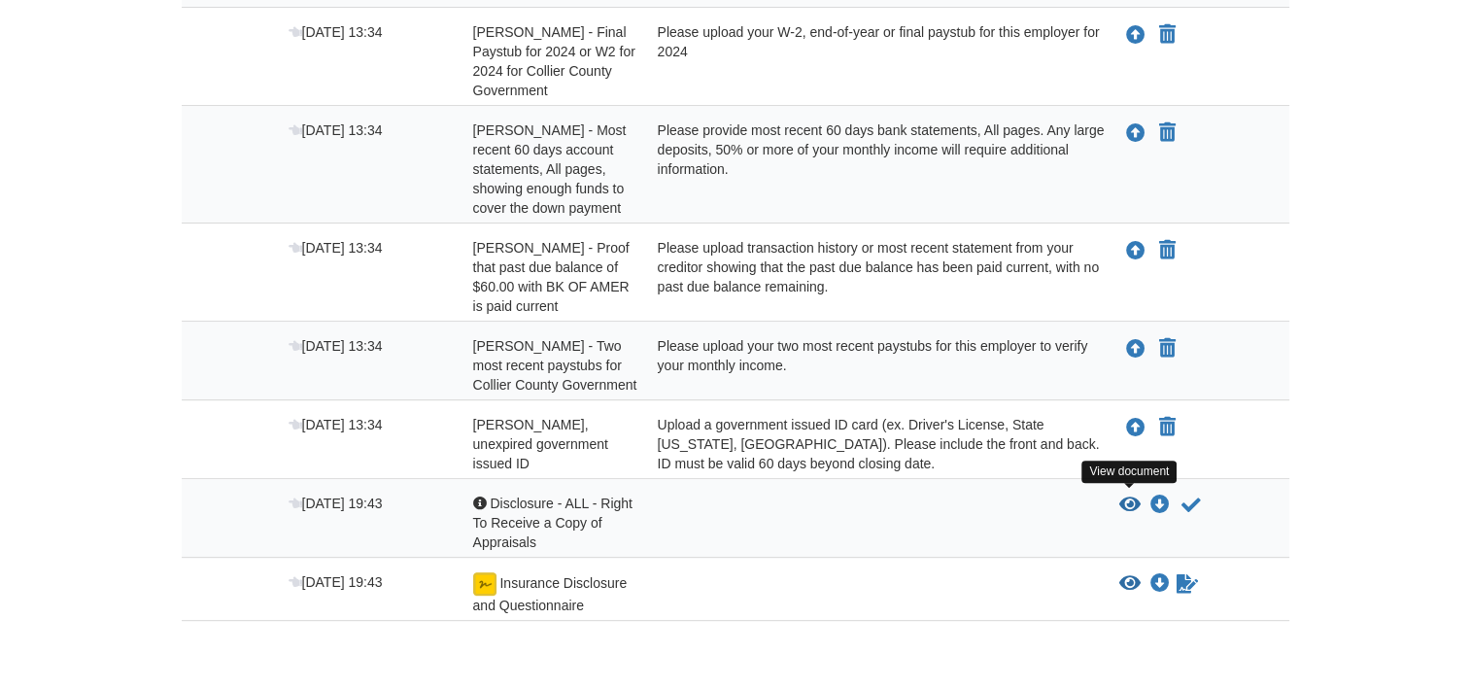
click at [1130, 497] on icon "View Disclosure - ALL - Right To Receive a Copy of Appraisals" at bounding box center [1129, 504] width 21 height 19
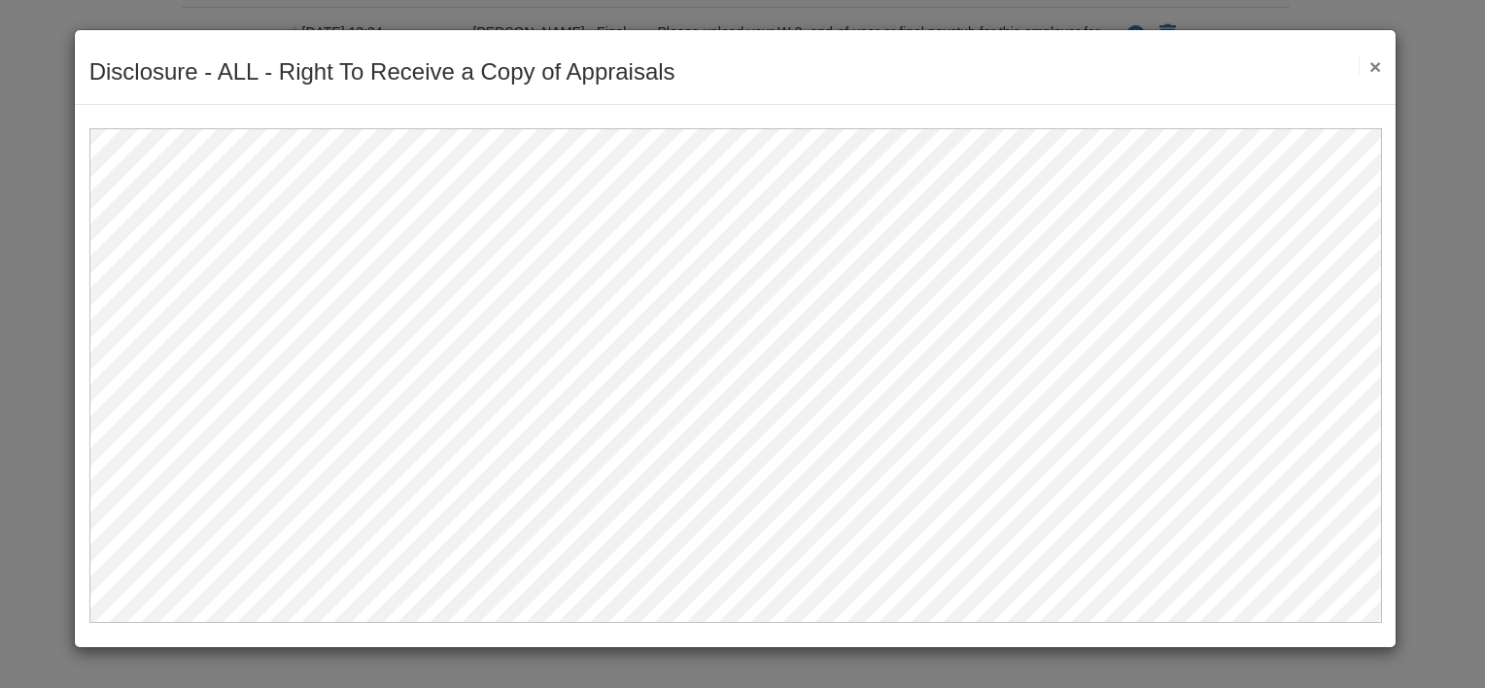
click at [1379, 64] on button "×" at bounding box center [1369, 66] width 22 height 20
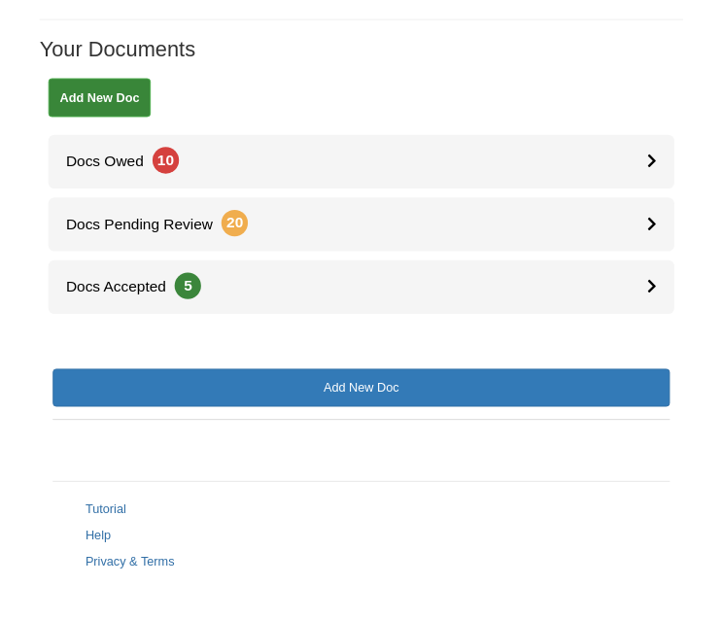
scroll to position [350, 0]
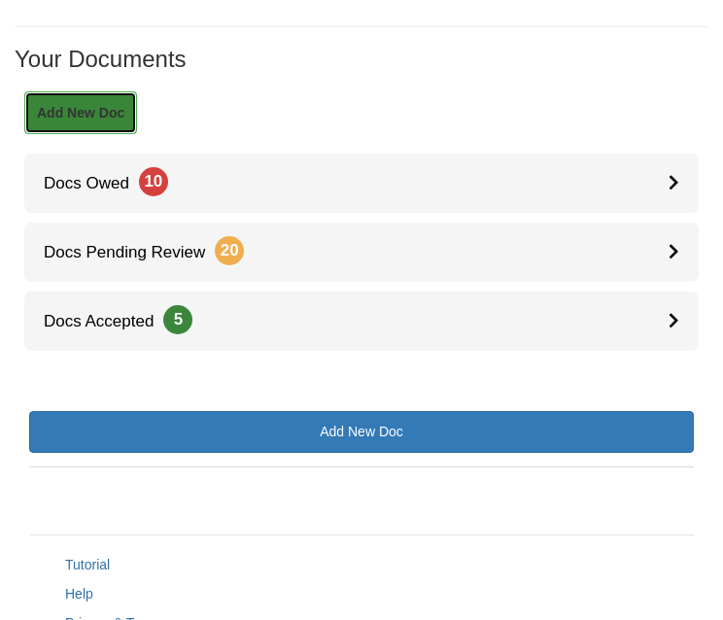
click at [89, 97] on link "Add New Doc" at bounding box center [80, 112] width 113 height 43
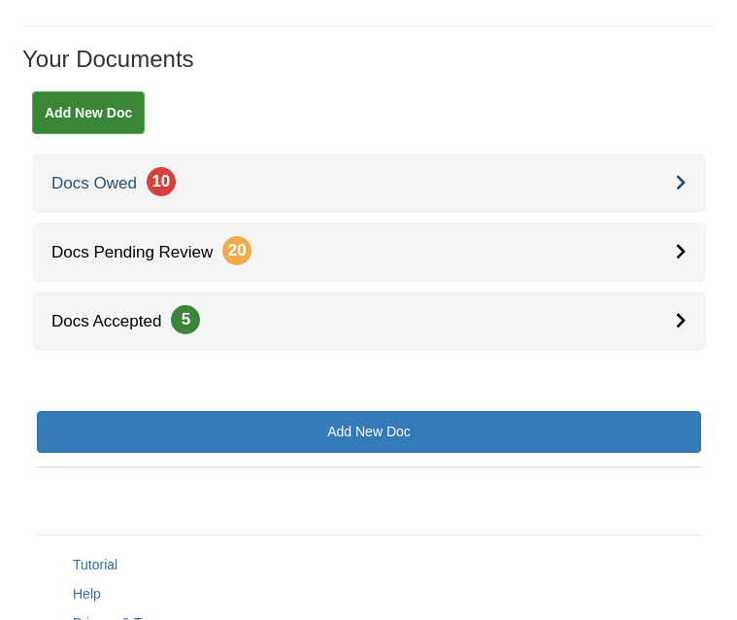
scroll to position [310, 0]
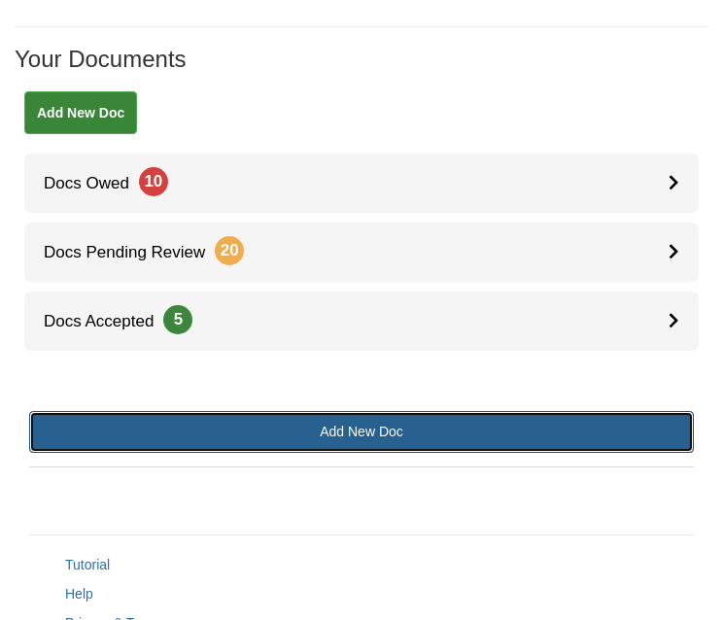
click at [350, 419] on link "Add New Doc" at bounding box center [361, 432] width 665 height 42
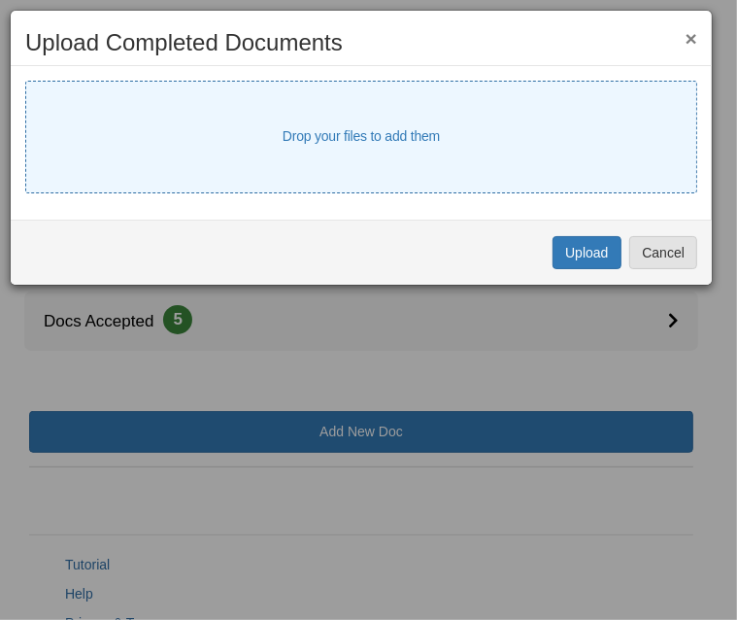
select select "****"
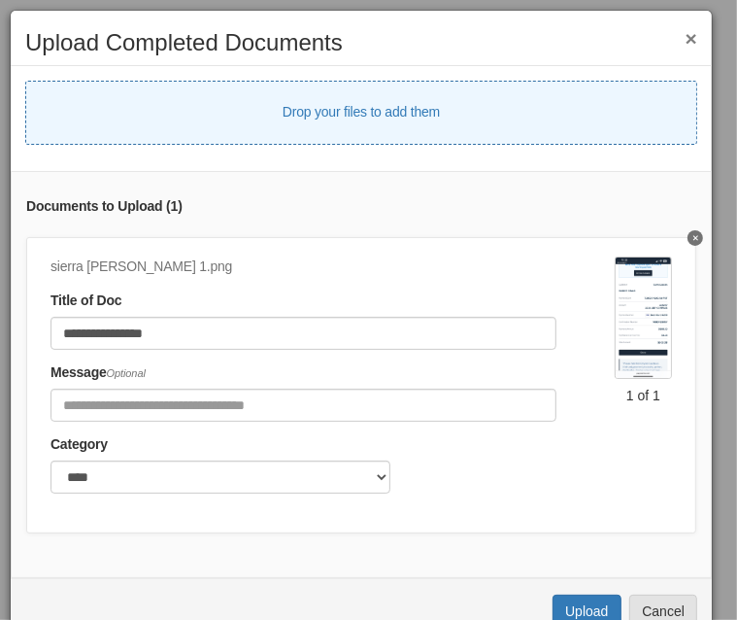
select select "****"
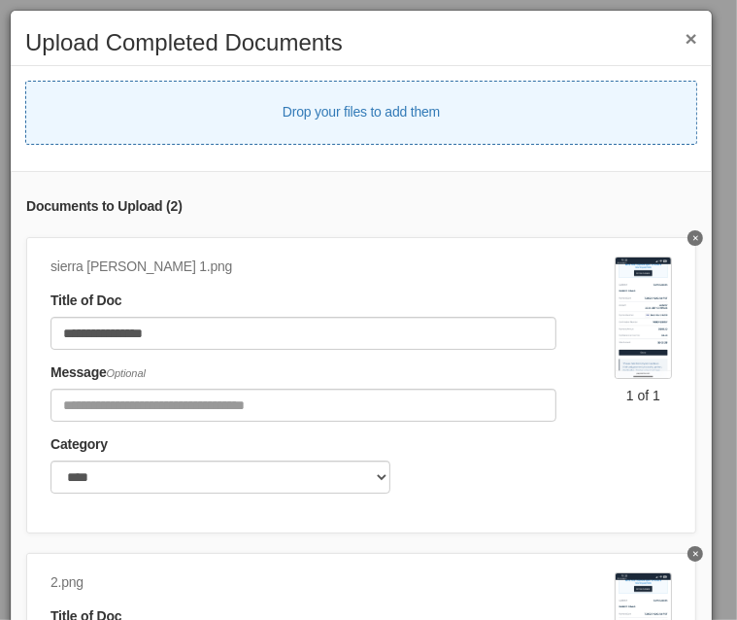
select select "****"
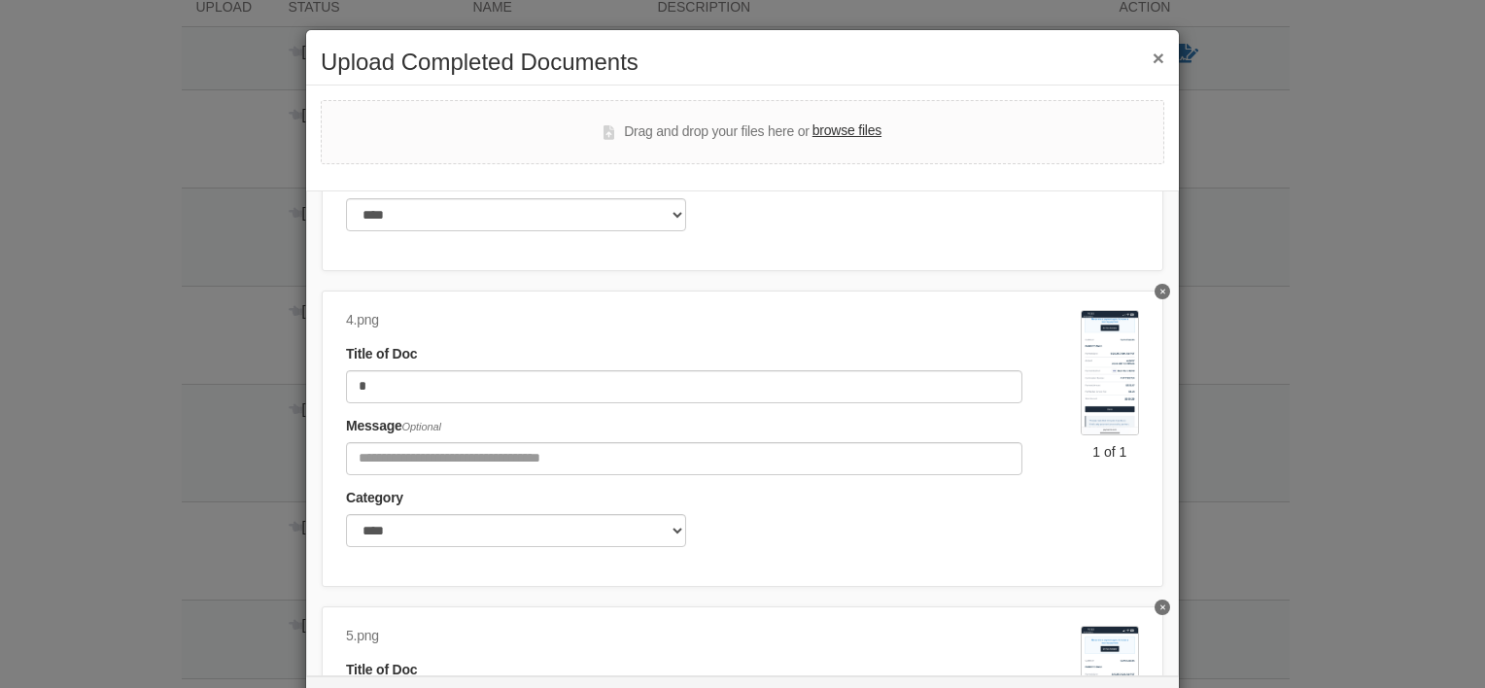
scroll to position [929, 0]
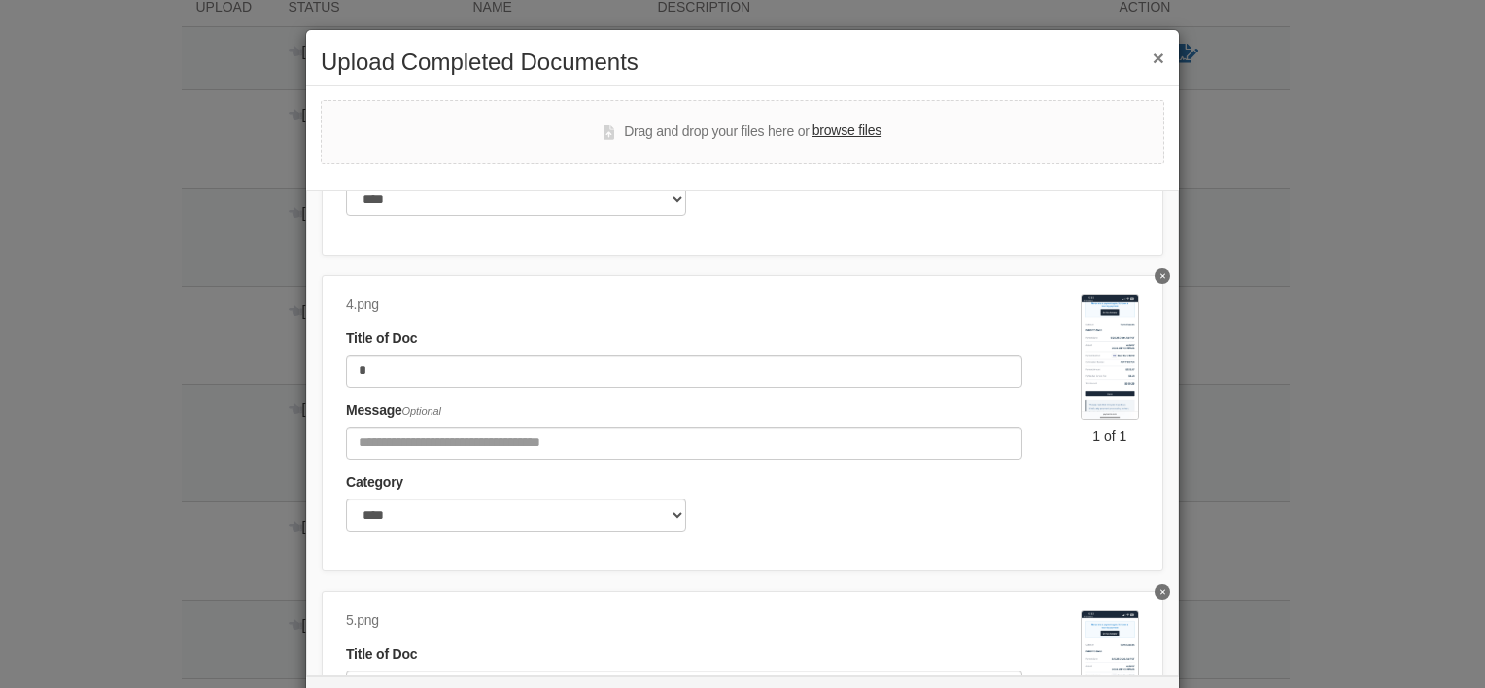
click at [722, 58] on button "×" at bounding box center [1158, 58] width 12 height 20
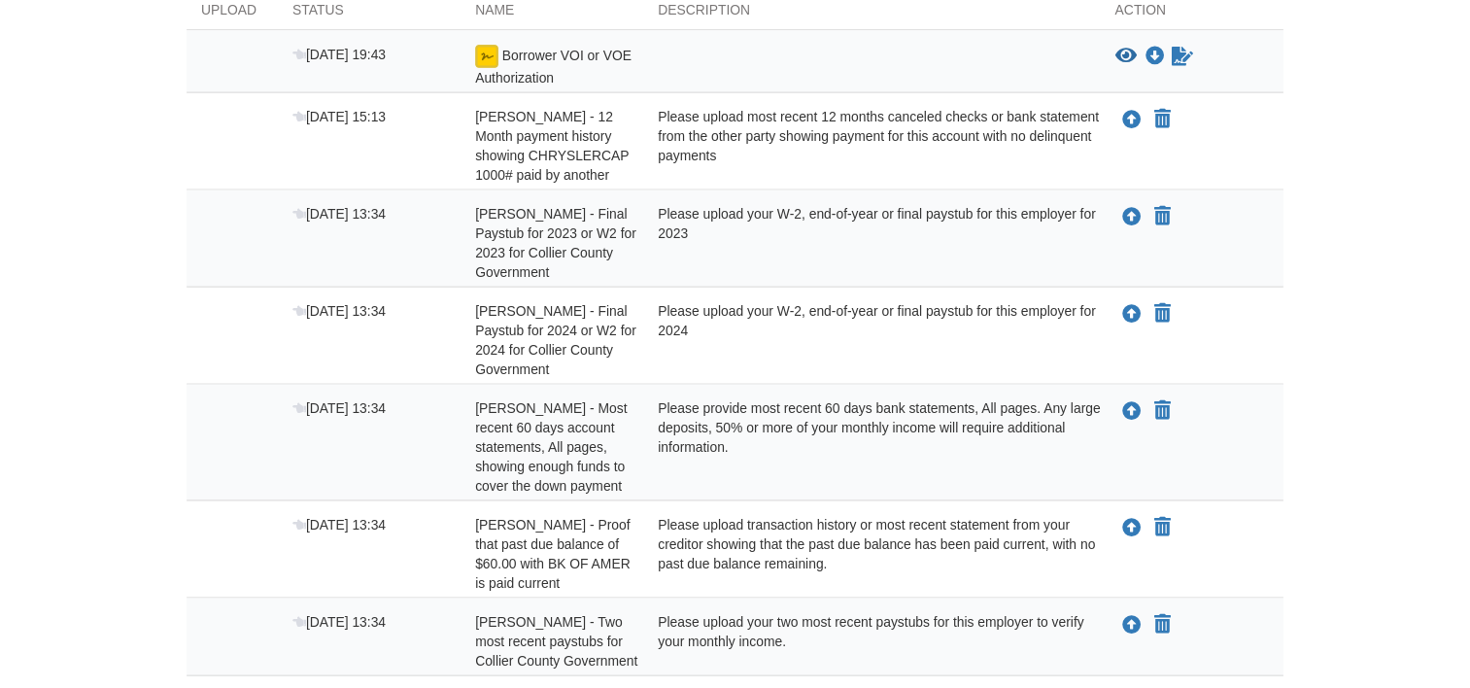
scroll to position [0, 0]
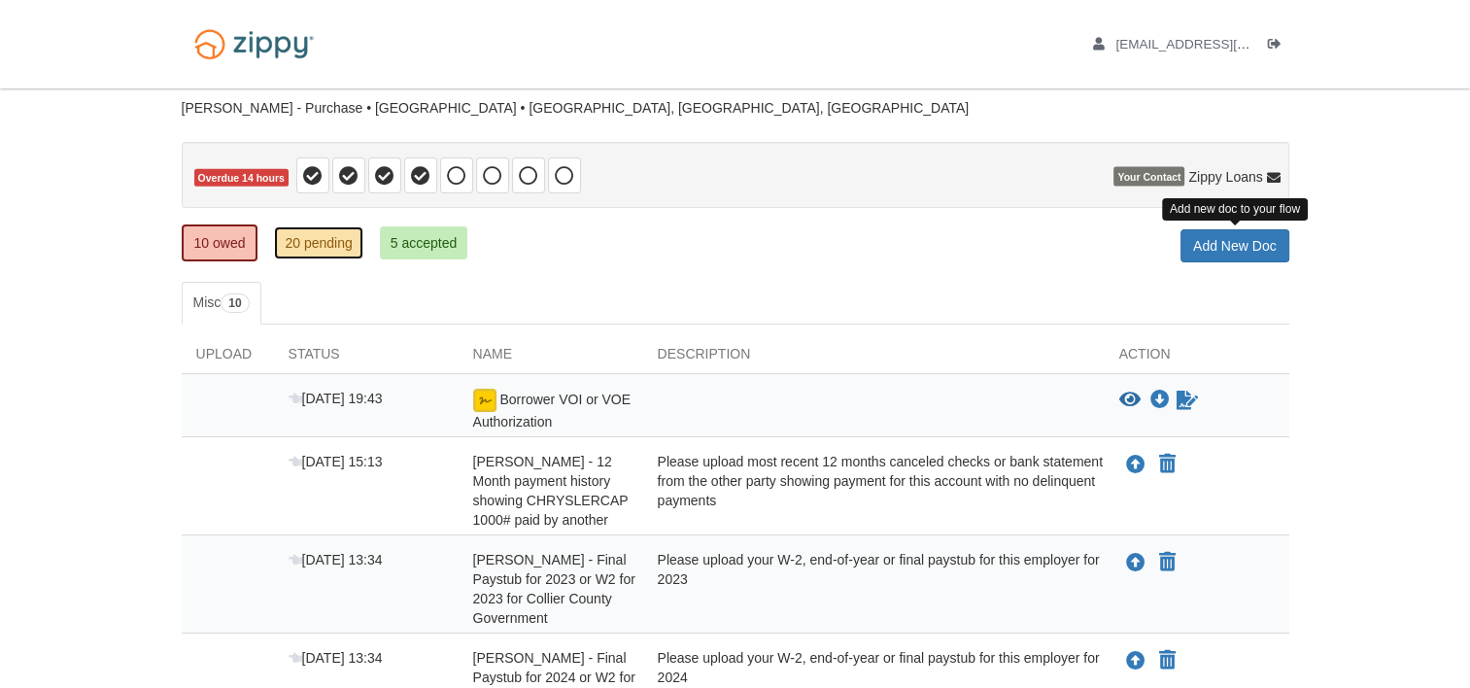
click at [326, 238] on link "20 pending" at bounding box center [318, 242] width 88 height 33
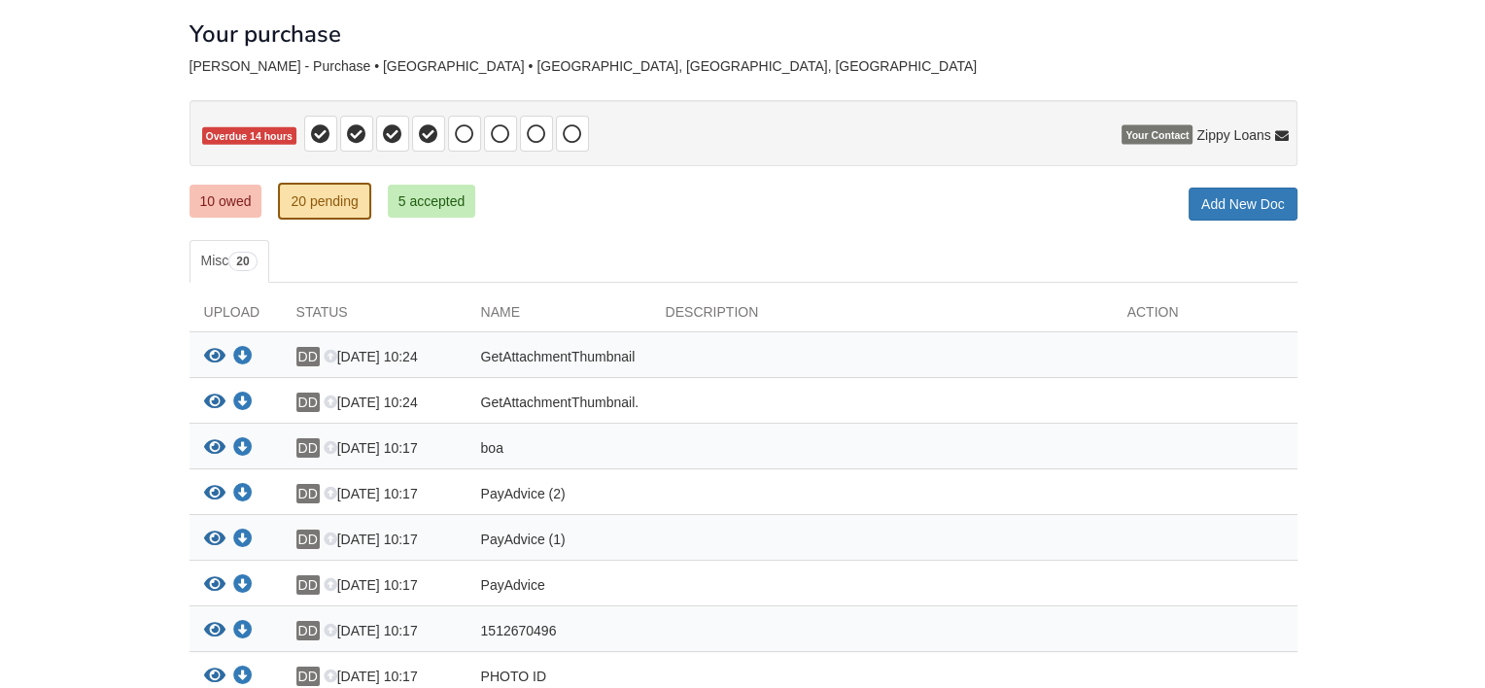
scroll to position [51, 0]
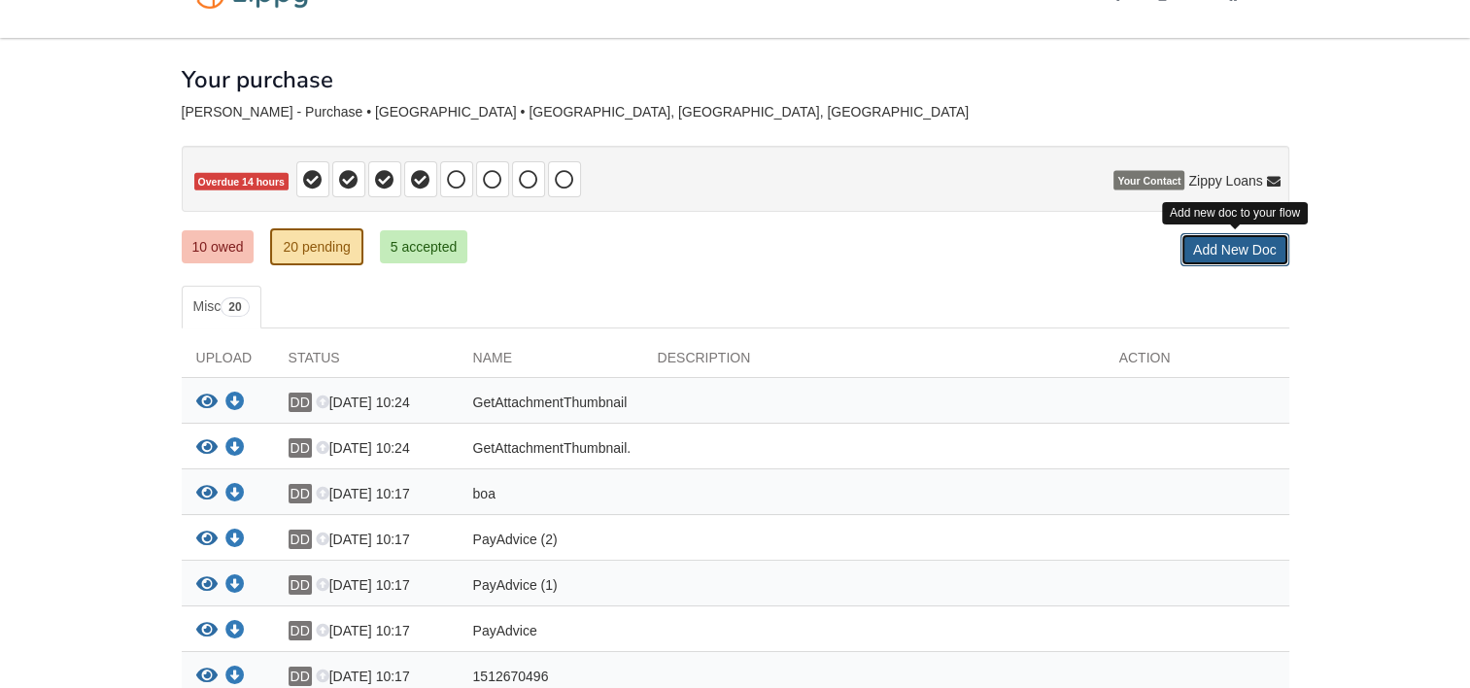
click at [1210, 248] on link "Add New Doc" at bounding box center [1234, 249] width 109 height 33
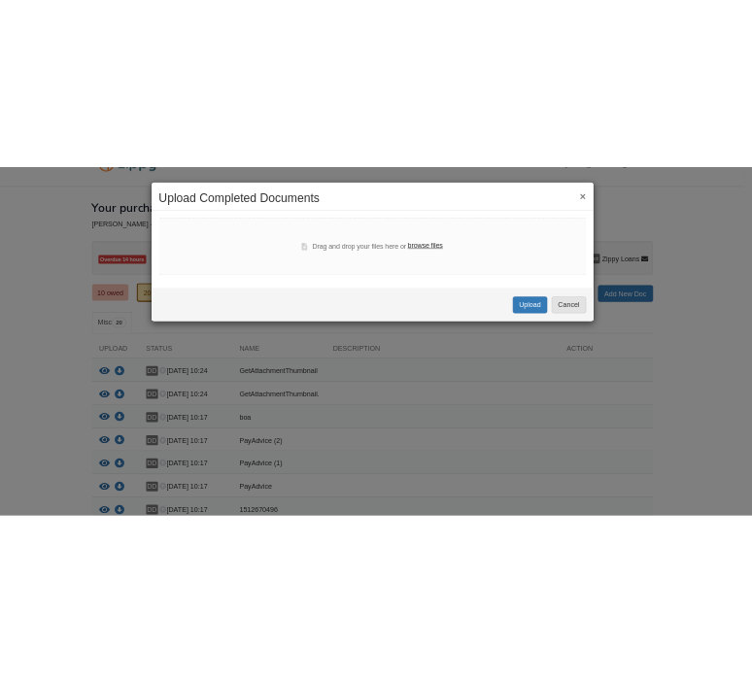
scroll to position [0, 0]
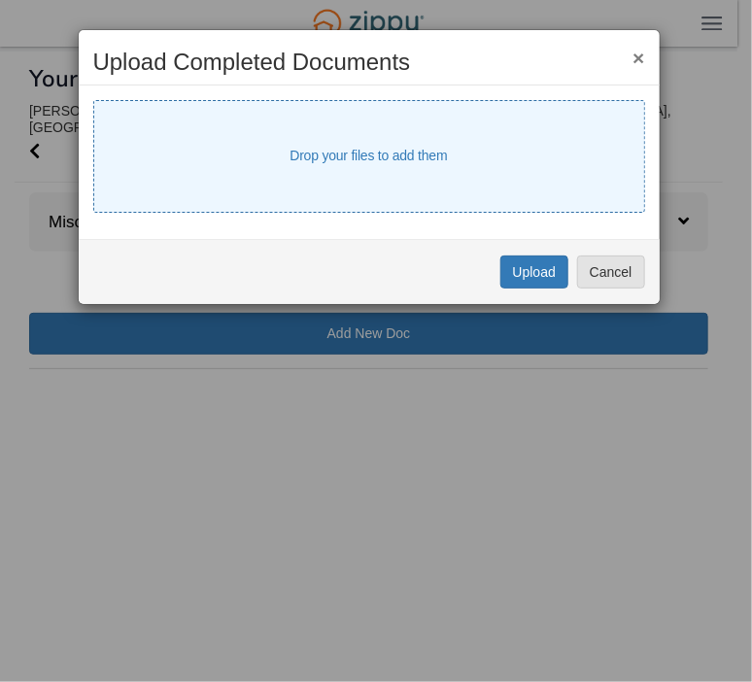
select select "****"
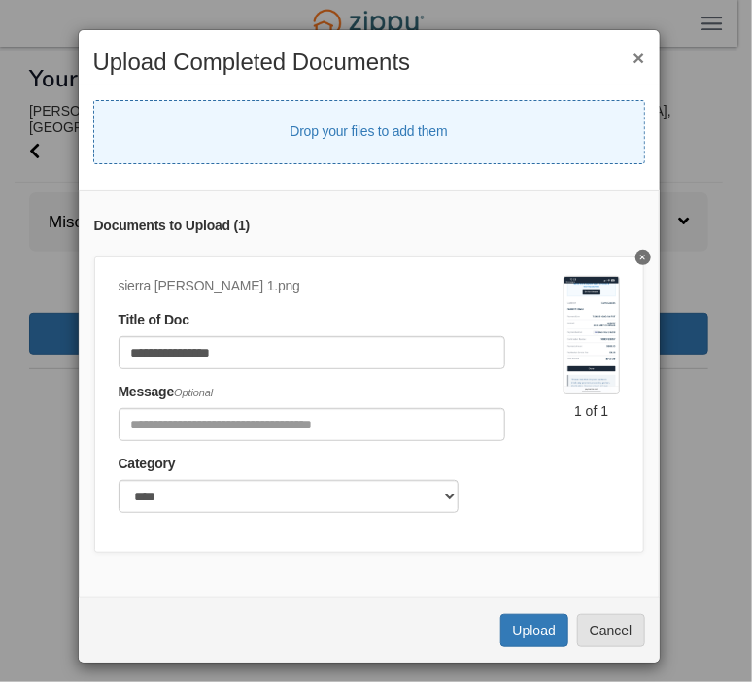
select select "****"
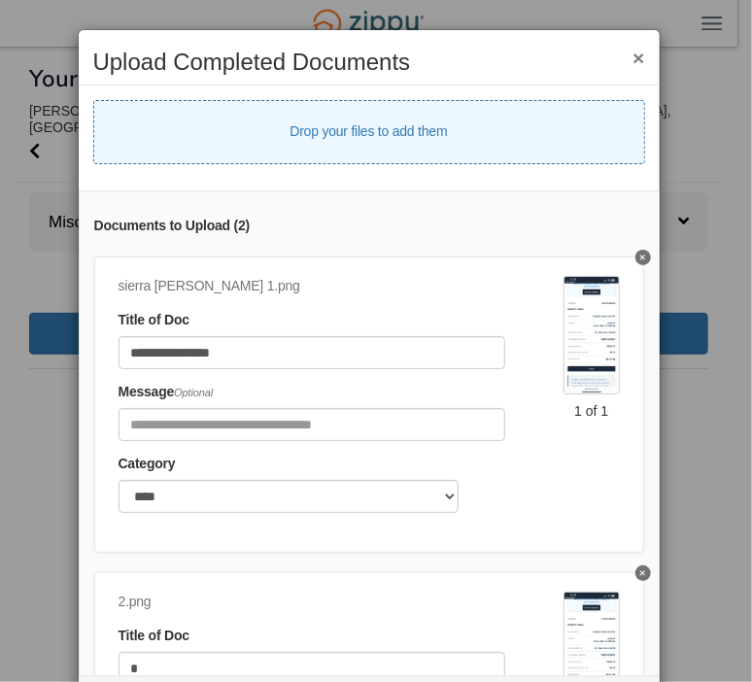
select select "****"
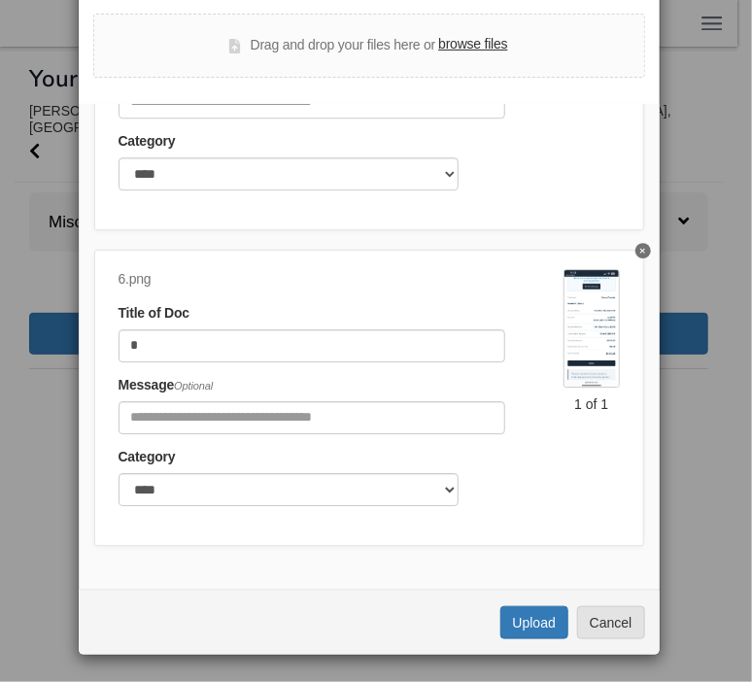
scroll to position [88, 0]
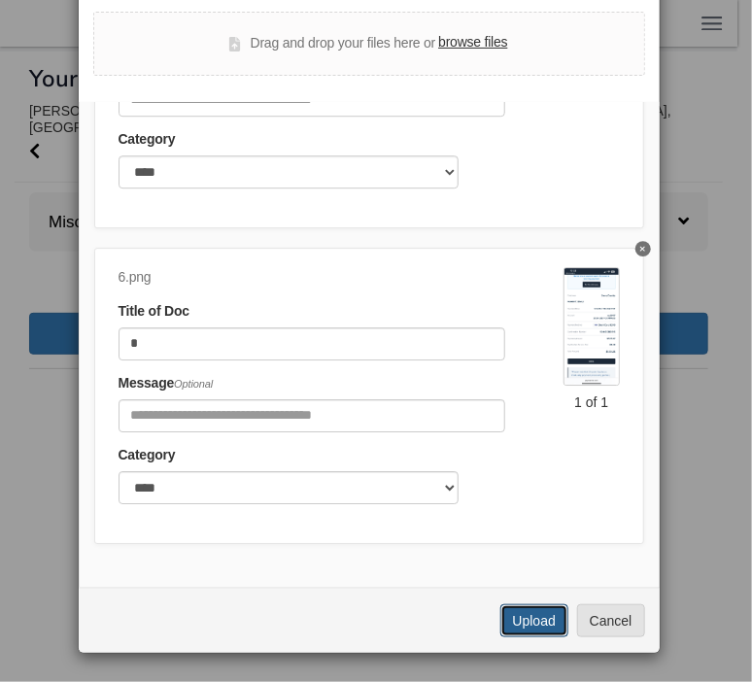
click at [517, 618] on button "Upload" at bounding box center [534, 620] width 68 height 33
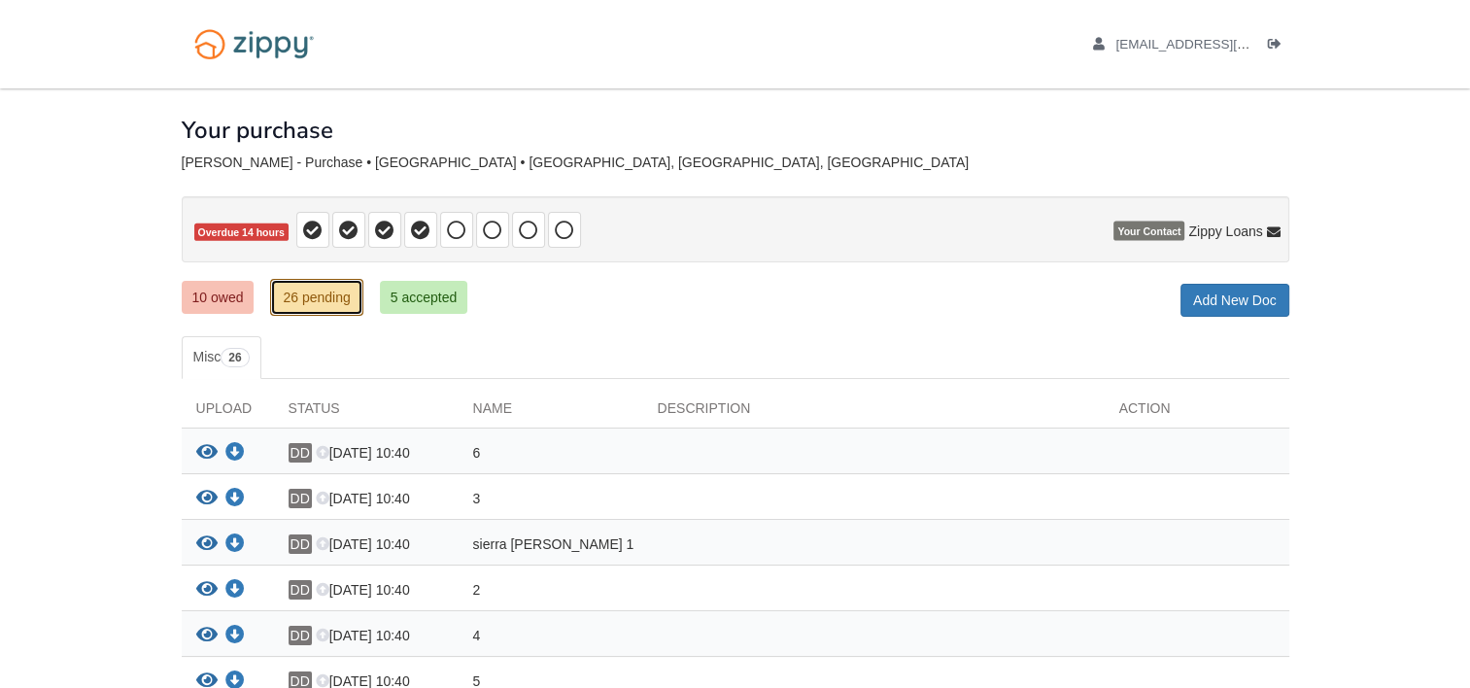
click at [326, 299] on link "26 pending" at bounding box center [316, 297] width 92 height 37
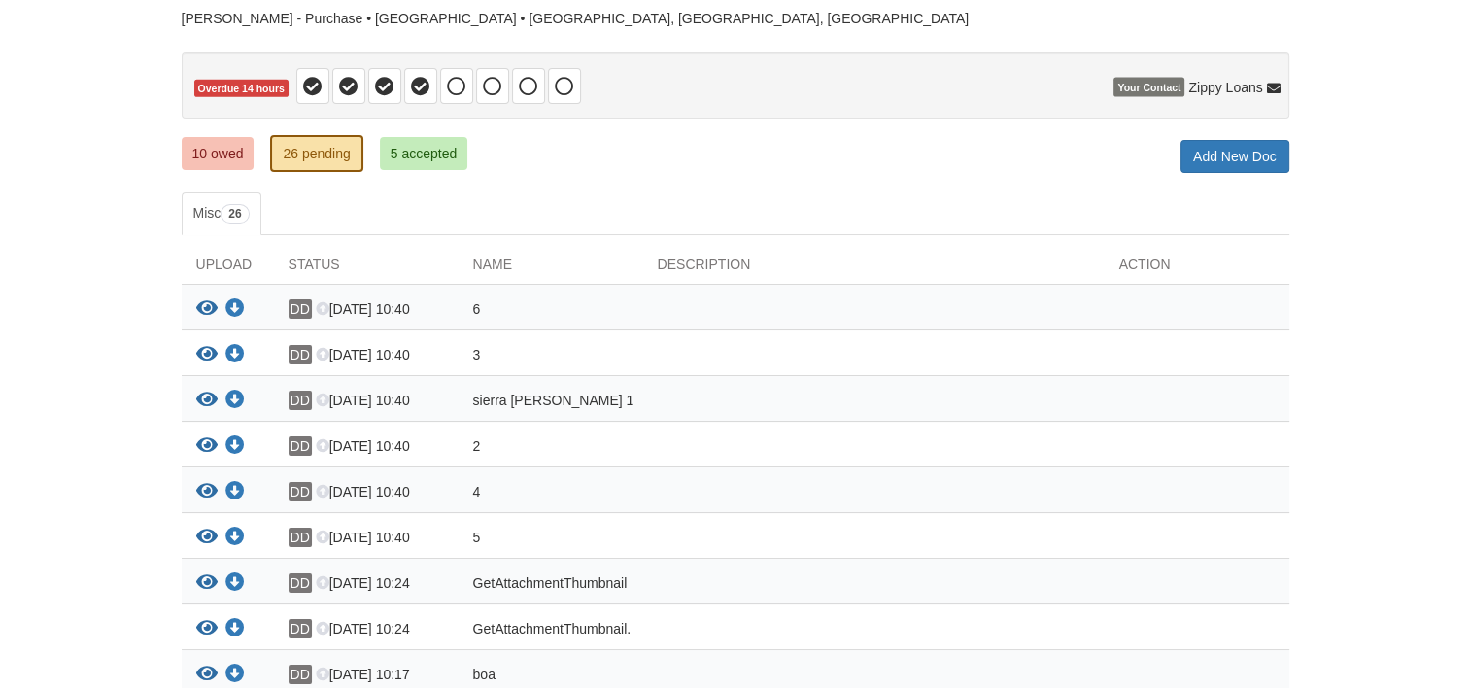
scroll to position [132, 0]
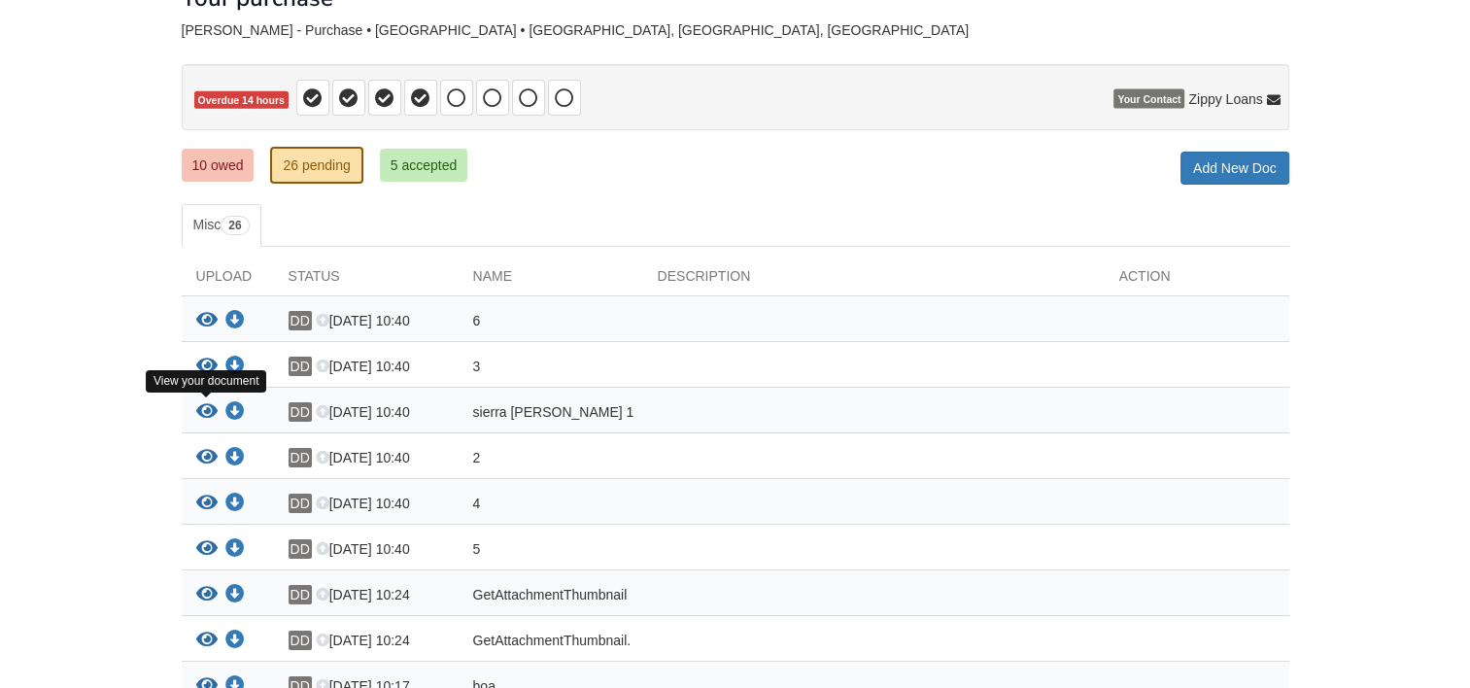
click at [209, 409] on icon "View sierra daniels 1" at bounding box center [206, 411] width 21 height 19
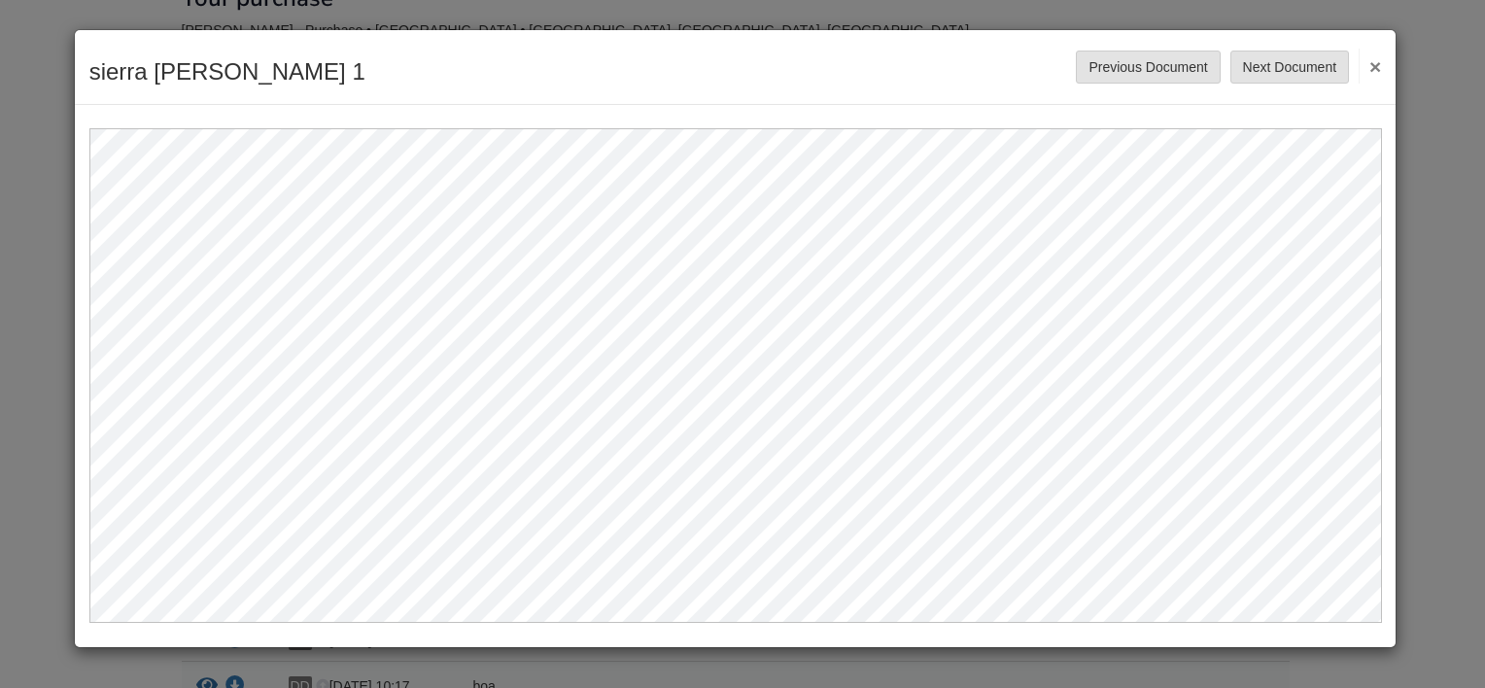
click at [1377, 63] on button "×" at bounding box center [1369, 66] width 22 height 35
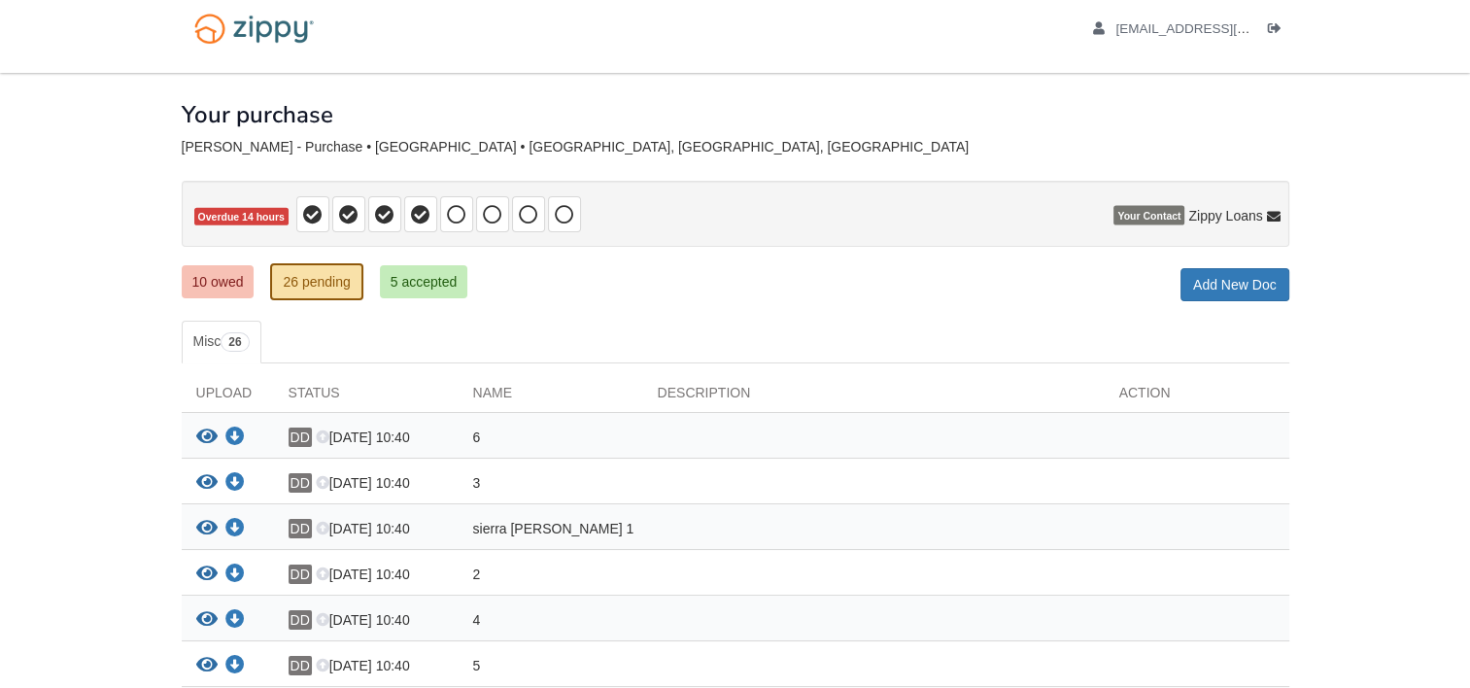
scroll to position [0, 0]
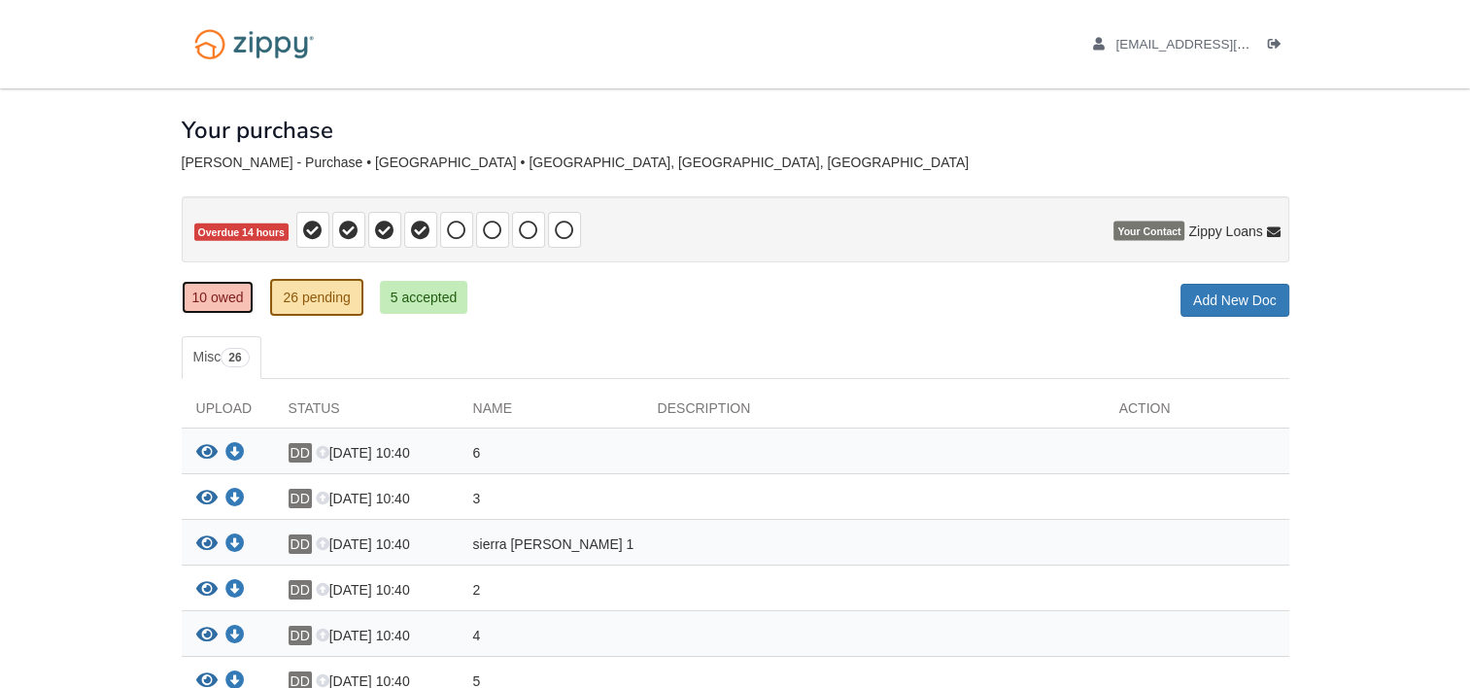
click at [220, 299] on link "10 owed" at bounding box center [218, 297] width 73 height 33
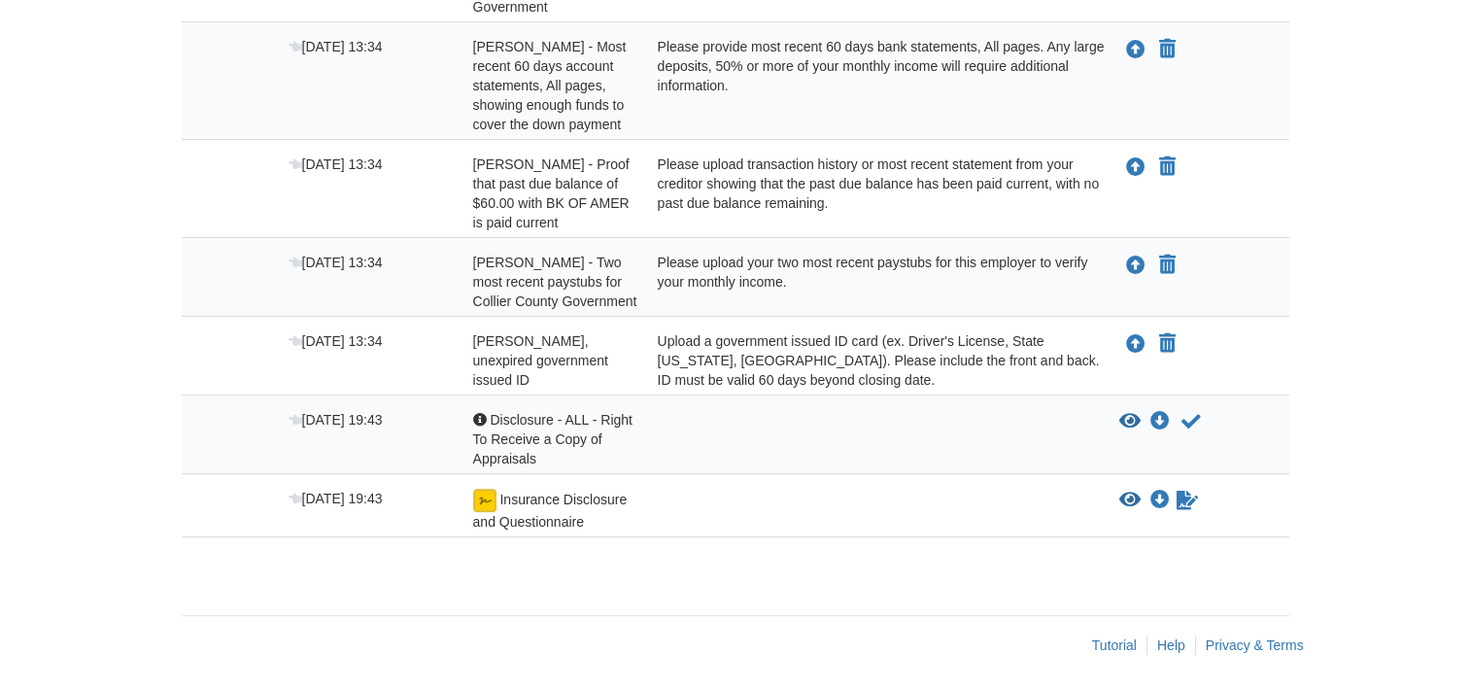
scroll to position [765, 0]
click at [323, 497] on span "[DATE] 19:43" at bounding box center [336, 498] width 94 height 16
click at [1129, 494] on icon "View Insurance Disclosure and Questionnaire" at bounding box center [1129, 499] width 21 height 19
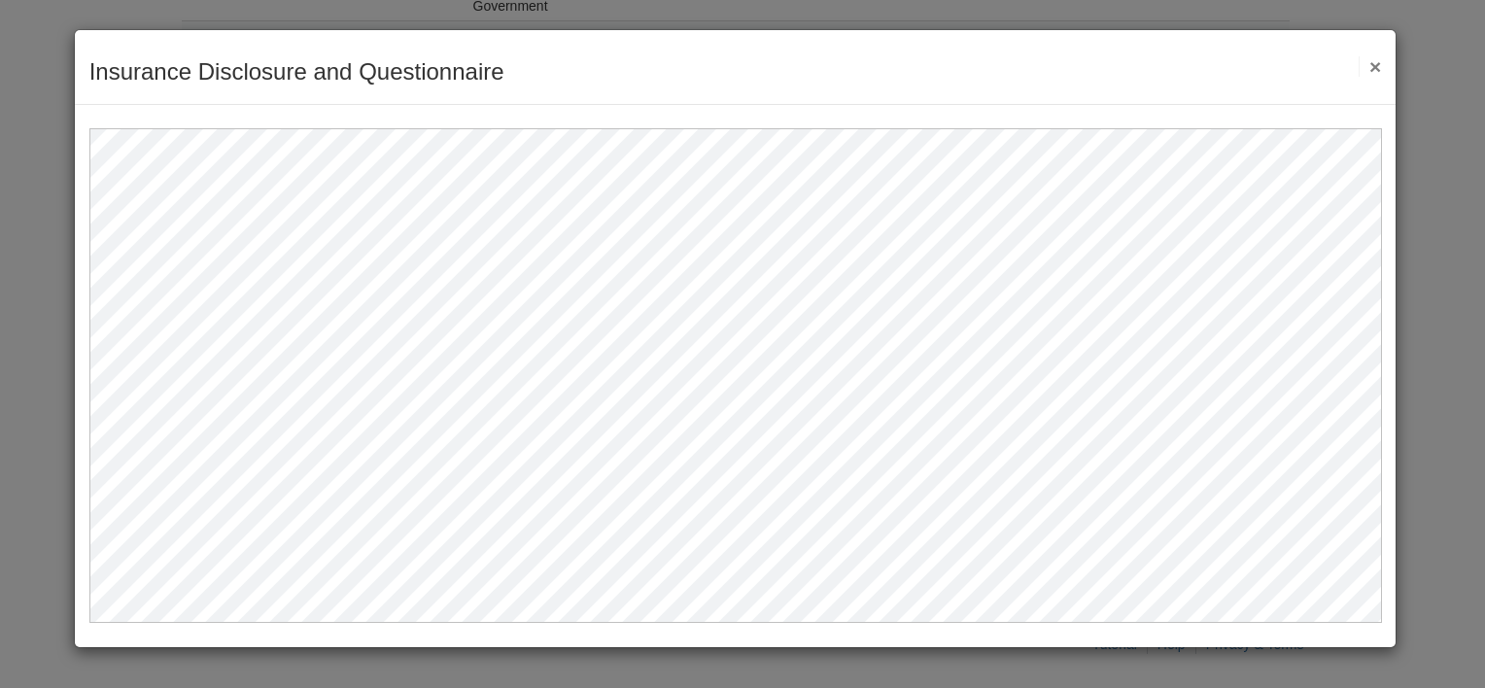
click at [1379, 66] on button "×" at bounding box center [1369, 66] width 22 height 20
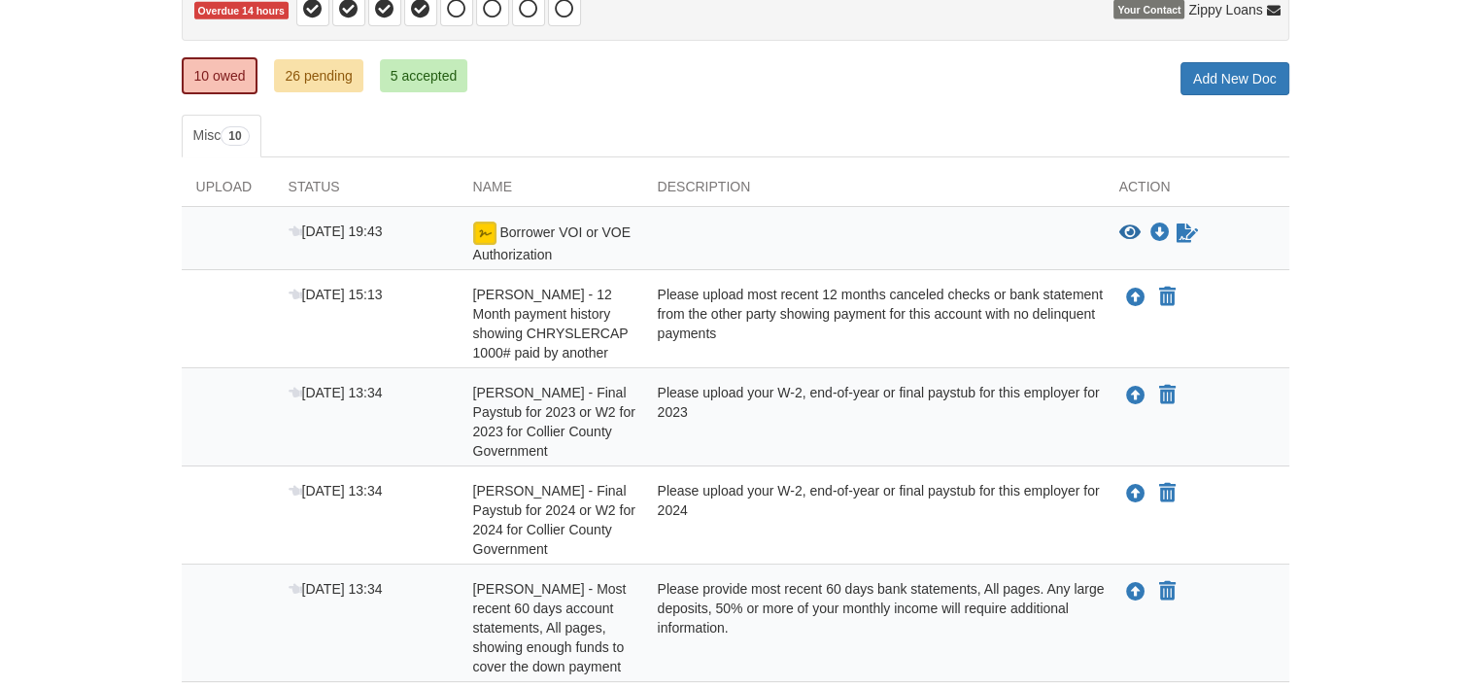
scroll to position [182, 0]
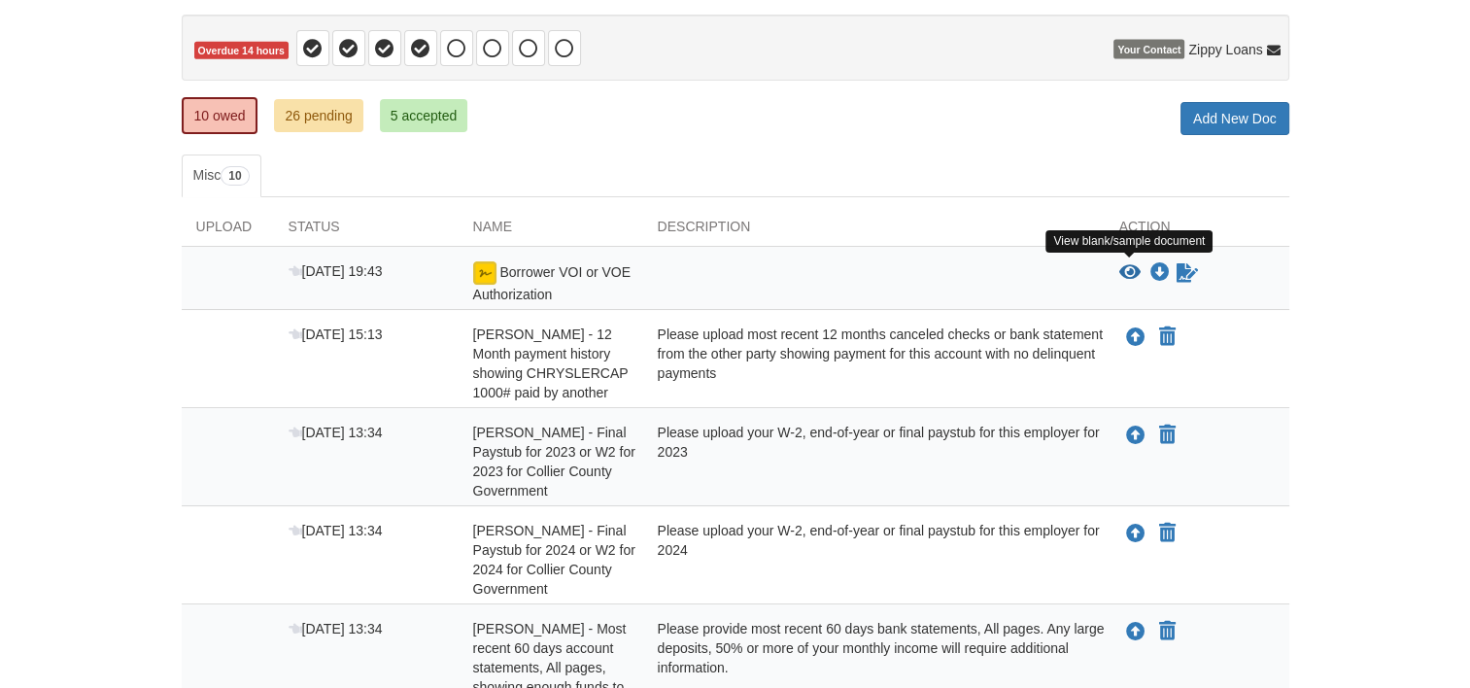
click at [1131, 268] on icon "View Borrower VOI or VOE Authorization" at bounding box center [1129, 272] width 21 height 19
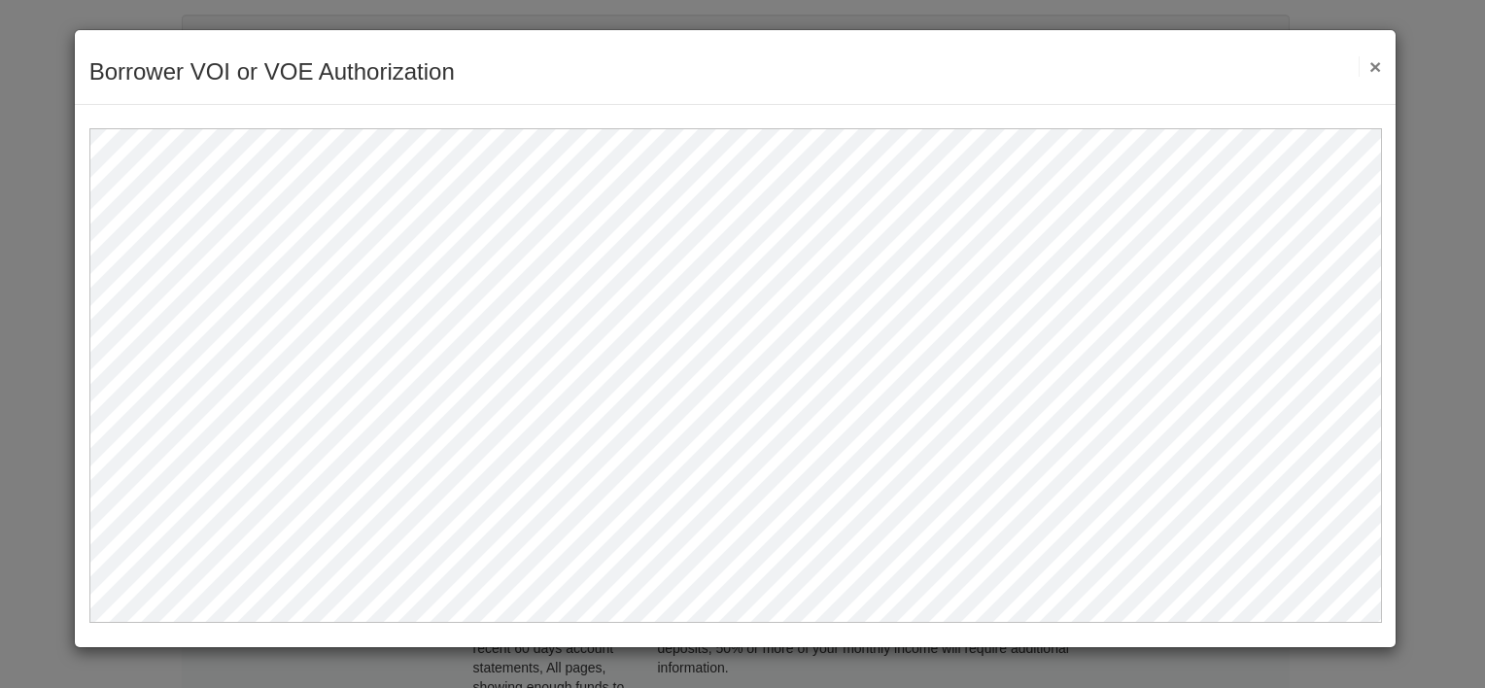
click at [1372, 62] on button "×" at bounding box center [1369, 66] width 22 height 20
